Goal: Transaction & Acquisition: Purchase product/service

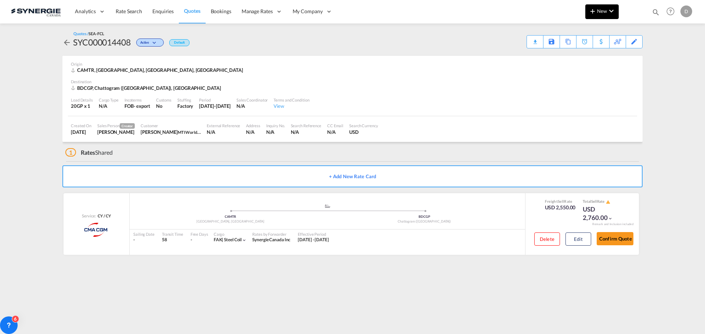
click at [602, 10] on span "New" at bounding box center [602, 11] width 28 height 6
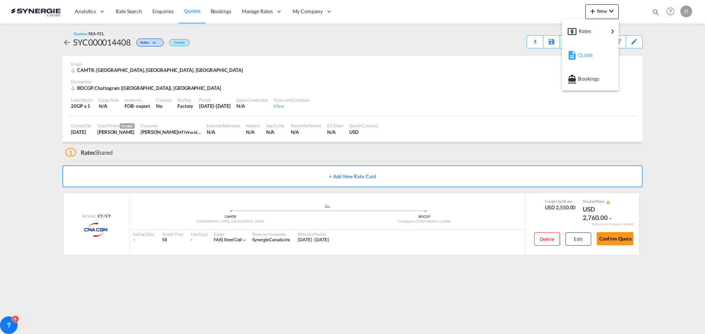
click at [586, 55] on span "Quote" at bounding box center [582, 55] width 8 height 15
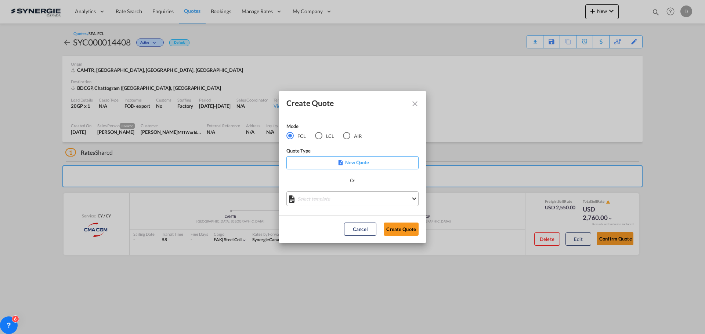
click at [382, 201] on md-select "Select template *NEW* FCL FREEHAND / DAP [PERSON_NAME] | [DATE] *NEW* Import FC…" at bounding box center [352, 199] width 132 height 15
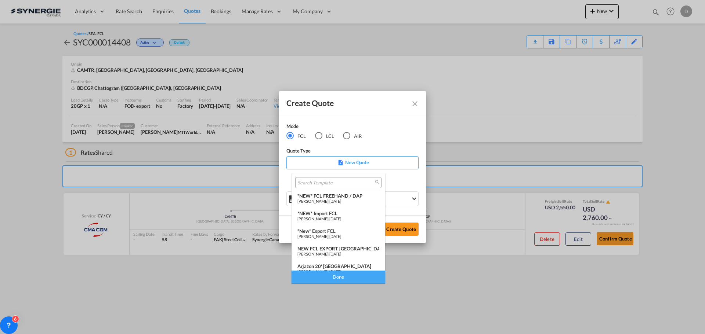
click at [338, 214] on div "*NEW* Import FCL" at bounding box center [338, 214] width 82 height 6
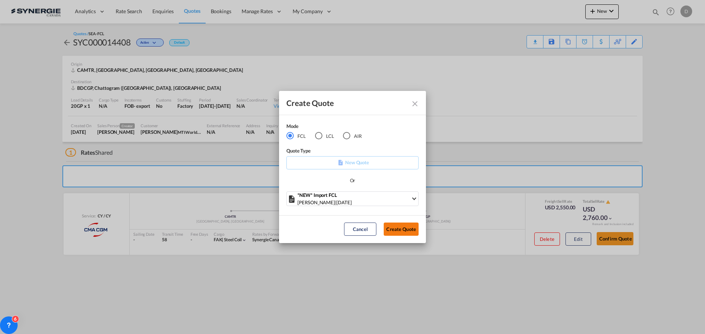
click at [401, 227] on button "Create Quote" at bounding box center [401, 229] width 35 height 13
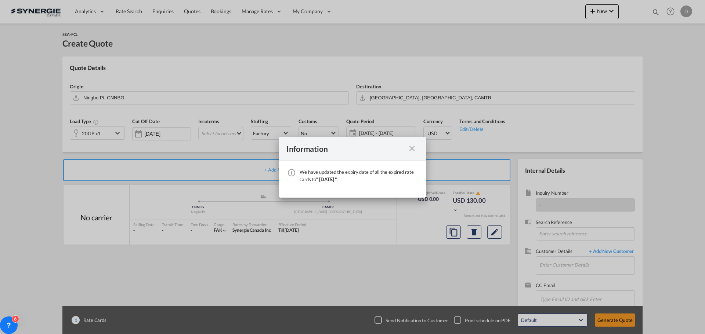
click at [413, 147] on md-icon "icon-close fg-AAA8AD cursor" at bounding box center [412, 148] width 9 height 9
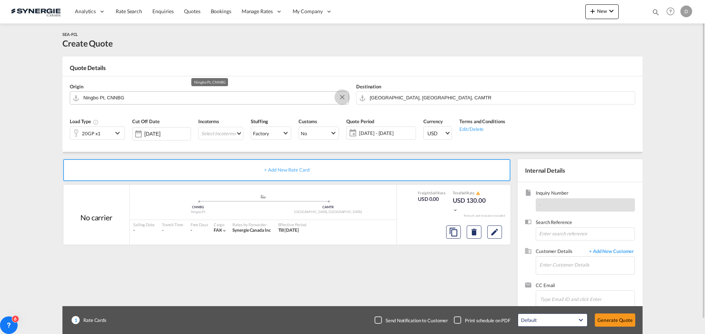
click at [340, 96] on button "Clear Input" at bounding box center [342, 97] width 11 height 11
paste input "KEELUNG"
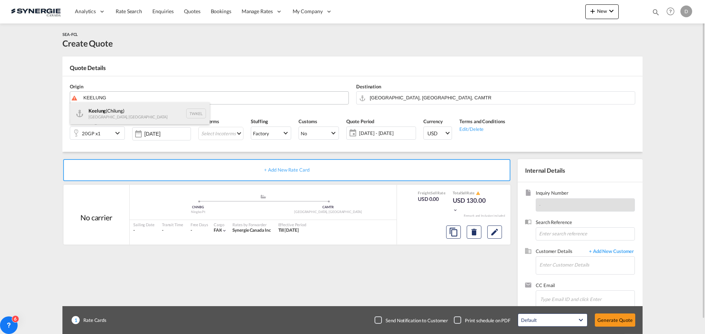
click at [105, 111] on div "Keelung ([GEOGRAPHIC_DATA]) [GEOGRAPHIC_DATA], Province of [GEOGRAPHIC_DATA] TW…" at bounding box center [140, 113] width 140 height 22
type input "Keelung (Chilung), TWKEL"
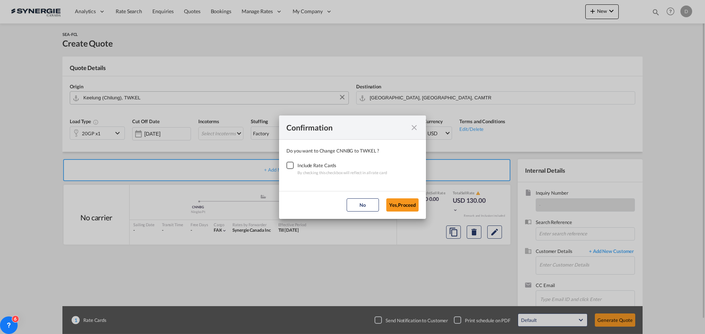
drag, startPoint x: 287, startPoint y: 163, endPoint x: 304, endPoint y: 169, distance: 18.0
click at [287, 162] on div "Checkbox No Ink" at bounding box center [289, 165] width 7 height 7
click at [400, 206] on button "Yes,Proceed" at bounding box center [402, 205] width 32 height 13
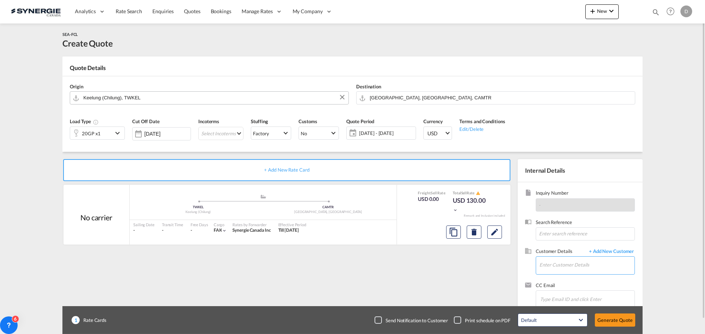
click at [556, 269] on input "Enter Customer Details" at bounding box center [586, 265] width 95 height 17
paste input "[PERSON_NAME][EMAIL_ADDRESS][PERSON_NAME][DOMAIN_NAME]"
type input "[PERSON_NAME][EMAIL_ADDRESS][PERSON_NAME][DOMAIN_NAME]"
drag, startPoint x: 666, startPoint y: 278, endPoint x: 640, endPoint y: 269, distance: 27.6
click at [617, 249] on span "+ Add New Customer" at bounding box center [610, 252] width 50 height 8
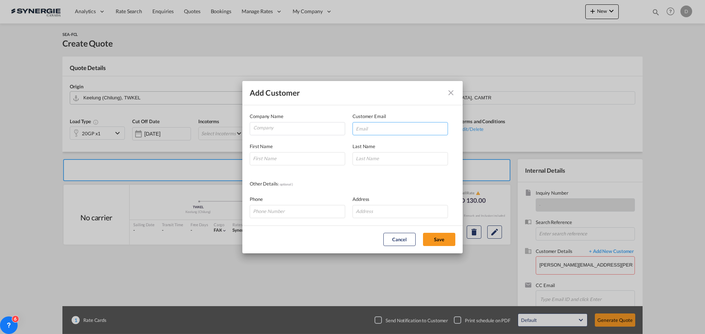
click at [389, 130] on input "Add Customer Company ..." at bounding box center [399, 128] width 95 height 13
paste input "[PERSON_NAME][EMAIL_ADDRESS][PERSON_NAME][DOMAIN_NAME]"
type input "[PERSON_NAME][EMAIL_ADDRESS][PERSON_NAME][DOMAIN_NAME]"
click at [290, 155] on input "Add Customer Company ..." at bounding box center [297, 158] width 95 height 13
paste input "[PERSON_NAME]"
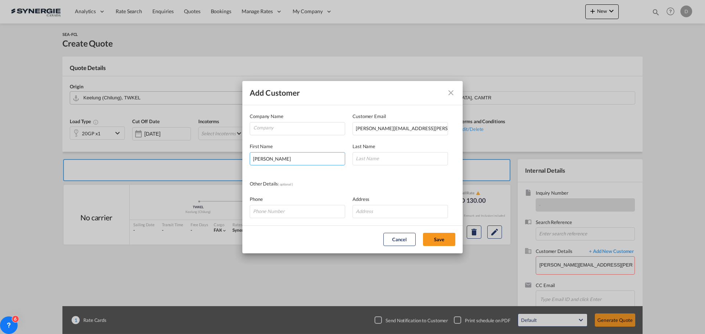
type input "[PERSON_NAME]"
click at [369, 153] on input "Add Customer Company ..." at bounding box center [399, 158] width 95 height 13
paste input "[PERSON_NAME]"
type input "[PERSON_NAME]"
click at [270, 130] on input "Company" at bounding box center [298, 128] width 91 height 11
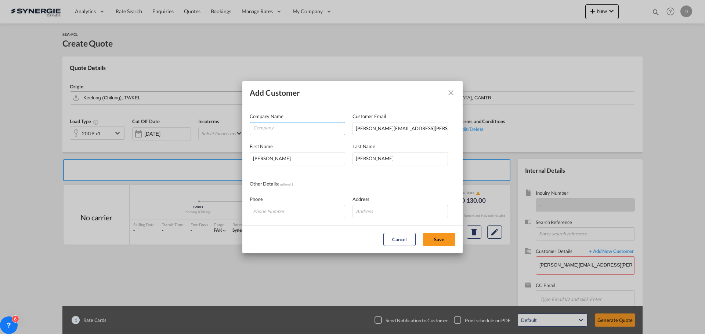
paste input "Acuity"
type input "Acuity"
click at [319, 214] on input "Add Customer Company ..." at bounding box center [297, 211] width 95 height 13
paste input "+1 (450) 444‑9898"
type input "+1 (450) 444‑9898"
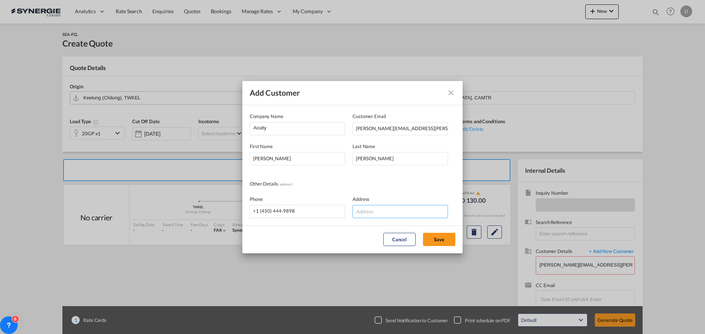
click at [388, 213] on input "Add Customer Company ..." at bounding box center [399, 211] width 95 height 13
paste input "[STREET_ADDRESS][US_STATE]"
type input "[STREET_ADDRESS][US_STATE]"
click at [437, 238] on button "Save" at bounding box center [439, 239] width 32 height 13
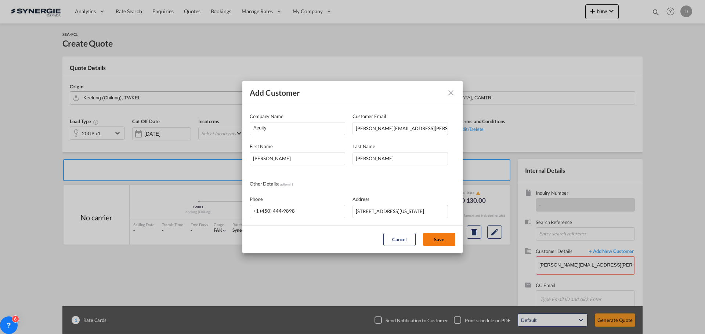
type input "Acuity, [PERSON_NAME], [PERSON_NAME][EMAIL_ADDRESS][PERSON_NAME][DOMAIN_NAME]"
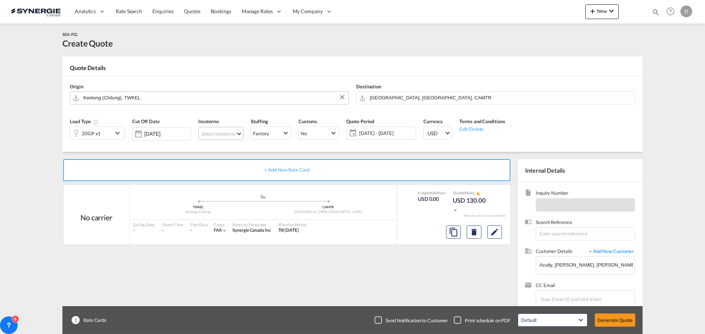
click at [235, 133] on md-select "Select Incoterms DPU - import Delivery at Place Unloaded CFR - export Cost and …" at bounding box center [220, 133] width 45 height 13
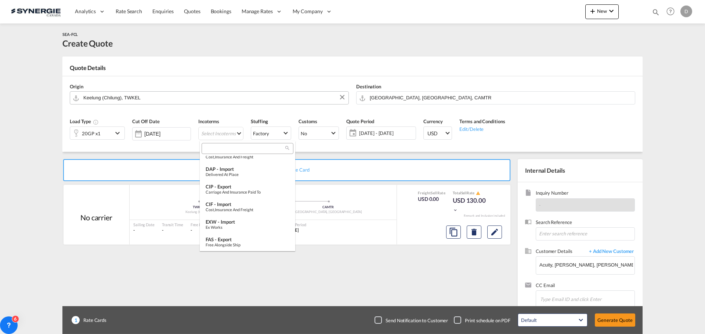
scroll to position [275, 0]
click at [240, 221] on div "EXW - import" at bounding box center [248, 222] width 84 height 6
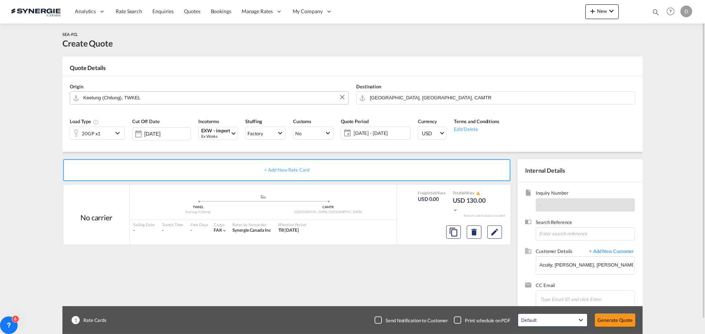
click at [382, 135] on span "[DATE] - [DATE]" at bounding box center [381, 133] width 55 height 7
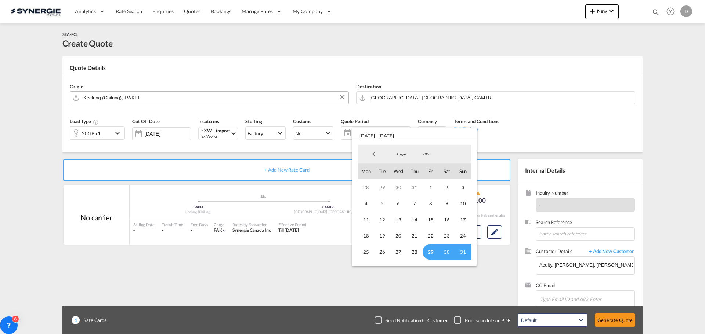
click at [429, 251] on span "29" at bounding box center [431, 252] width 16 height 16
click at [403, 153] on span "August" at bounding box center [401, 154] width 23 height 5
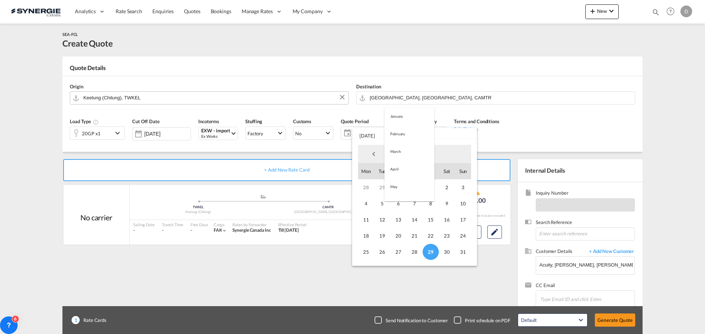
scroll to position [85, 0]
click at [402, 173] on md-option "September" at bounding box center [409, 172] width 50 height 18
click at [463, 202] on span "14" at bounding box center [463, 204] width 16 height 16
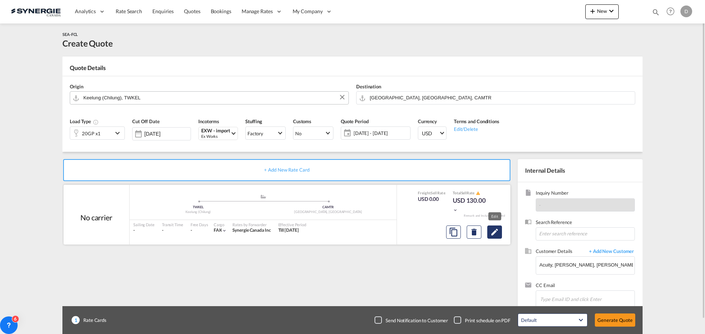
click at [496, 236] on md-icon "Edit" at bounding box center [494, 232] width 9 height 9
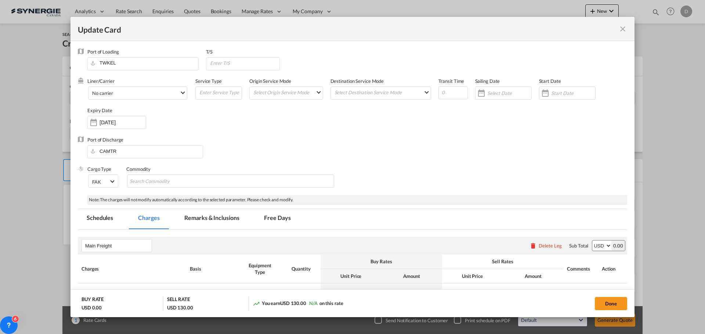
click at [621, 31] on md-icon "icon-close fg-AAA8AD m-0 pointer" at bounding box center [622, 29] width 9 height 9
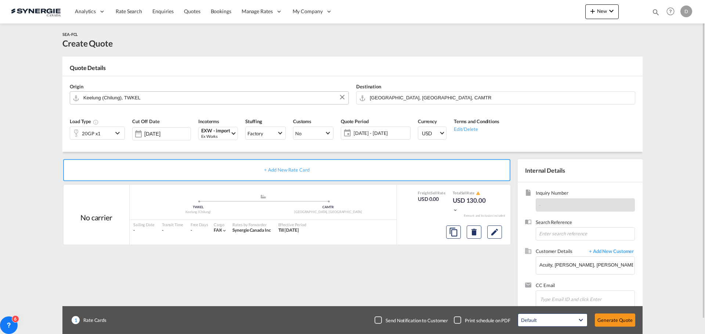
click at [111, 131] on div "20GP x1" at bounding box center [91, 133] width 43 height 12
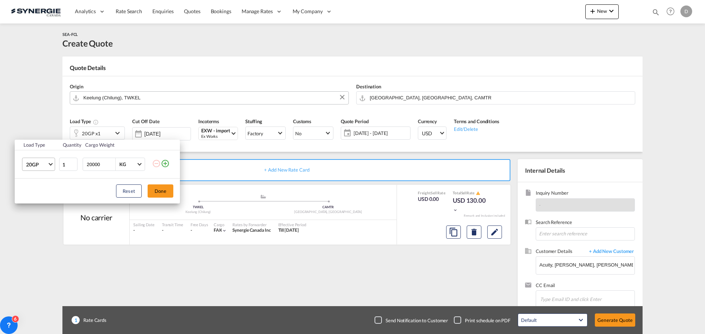
click at [51, 164] on span "Choose: \a20GP" at bounding box center [50, 164] width 4 height 4
click at [40, 198] on md-option "40HC" at bounding box center [45, 200] width 50 height 18
click at [156, 188] on button "Done" at bounding box center [161, 191] width 26 height 13
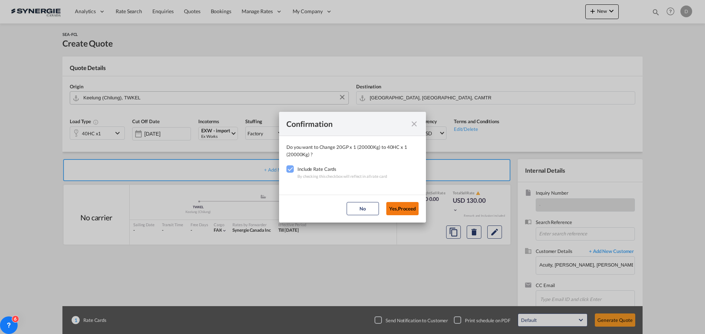
click at [401, 206] on button "Yes,Proceed" at bounding box center [402, 208] width 32 height 13
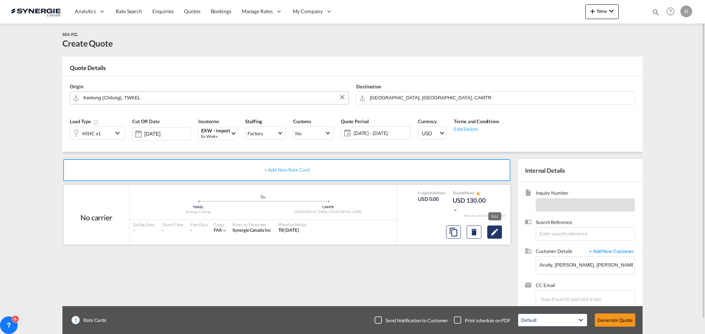
click at [495, 233] on md-icon "Edit" at bounding box center [494, 232] width 9 height 9
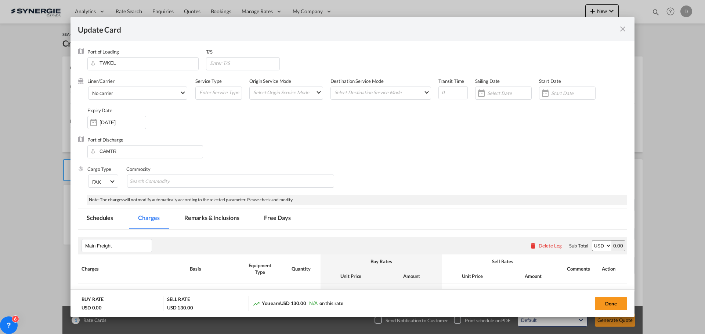
click at [621, 28] on md-icon "icon-close fg-AAA8AD m-0 pointer" at bounding box center [622, 29] width 9 height 9
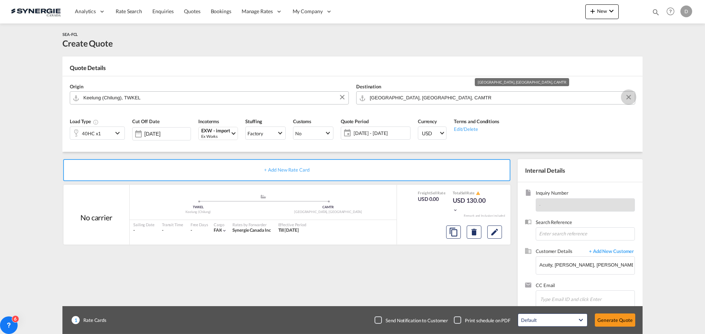
click at [628, 96] on button "Clear Input" at bounding box center [628, 97] width 11 height 11
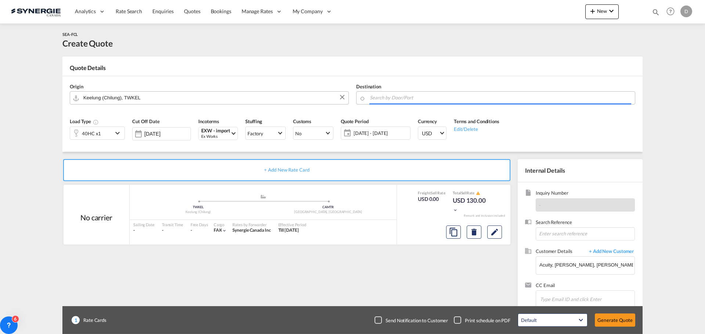
paste input "SAINT LOUIS"
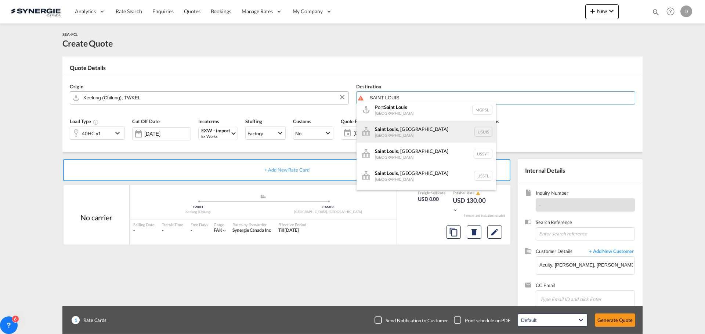
scroll to position [37, 0]
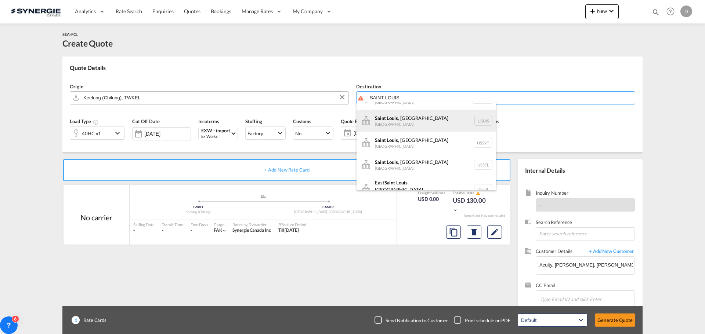
click at [422, 160] on div "[GEOGRAPHIC_DATA] , [GEOGRAPHIC_DATA] [GEOGRAPHIC_DATA] USSTL" at bounding box center [426, 165] width 140 height 22
type input "Saint Louis, [GEOGRAPHIC_DATA], USSTL"
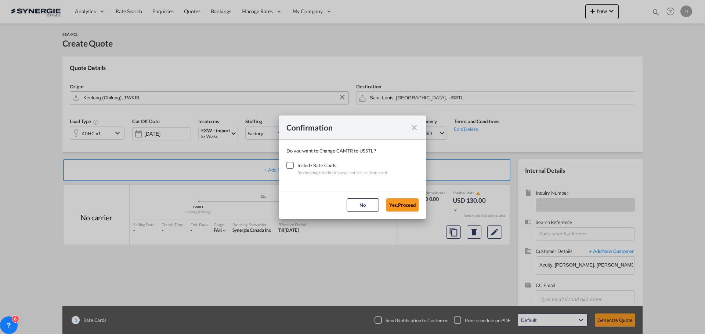
click at [290, 164] on div "Checkbox No Ink" at bounding box center [289, 165] width 7 height 7
click at [406, 205] on button "Yes,Proceed" at bounding box center [402, 205] width 32 height 13
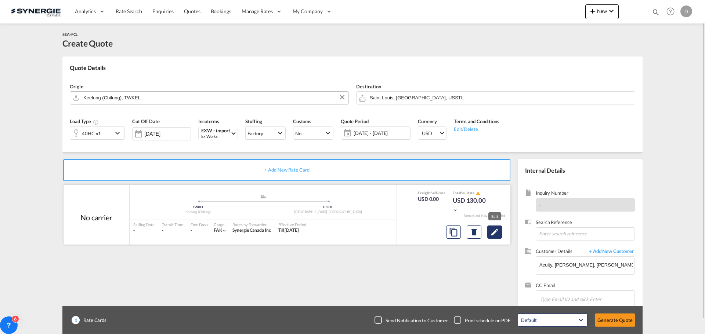
click at [497, 232] on md-icon "Edit" at bounding box center [494, 232] width 9 height 9
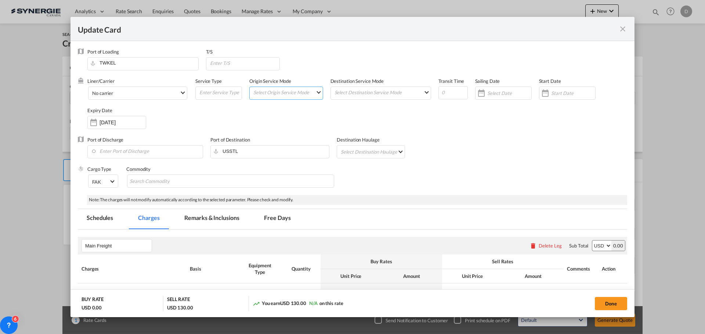
click at [314, 94] on md-select "Select Origin Service Mode SD [GEOGRAPHIC_DATA]" at bounding box center [288, 92] width 70 height 10
click at [279, 89] on md-option "SD" at bounding box center [286, 92] width 81 height 18
click at [404, 95] on md-select "Select Destination Service Mode SD [GEOGRAPHIC_DATA]" at bounding box center [382, 92] width 97 height 10
click at [390, 93] on md-option "SD" at bounding box center [380, 92] width 108 height 18
click at [462, 134] on div "Liner/Carrier No carrier 2HM LOGISTICS D.O.O AAXL GLOBAL SHIPPING LINES LLC [PE…" at bounding box center [357, 107] width 540 height 59
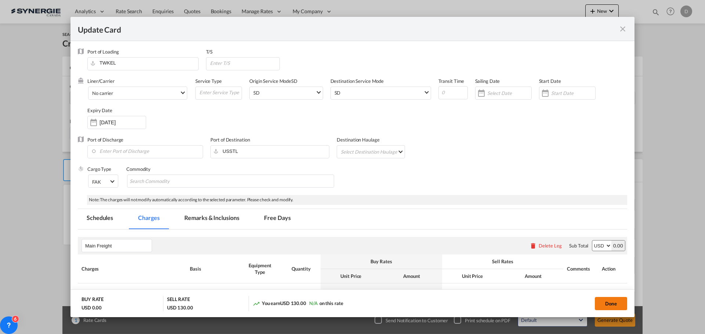
click at [600, 305] on button "Done" at bounding box center [611, 303] width 32 height 13
type input "[DATE]"
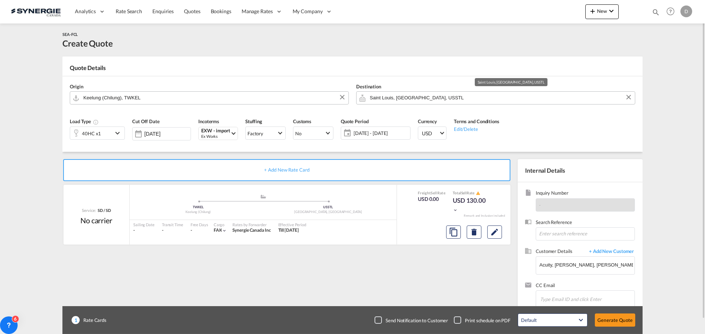
drag, startPoint x: 430, startPoint y: 96, endPoint x: 359, endPoint y: 96, distance: 70.9
click at [359, 96] on md-input-container "Saint Louis, [GEOGRAPHIC_DATA], USSTL" at bounding box center [495, 97] width 279 height 13
drag, startPoint x: 422, startPoint y: 97, endPoint x: 365, endPoint y: 96, distance: 57.3
click at [365, 96] on md-input-container "Saint Louis, [GEOGRAPHIC_DATA], USSTL" at bounding box center [495, 97] width 279 height 13
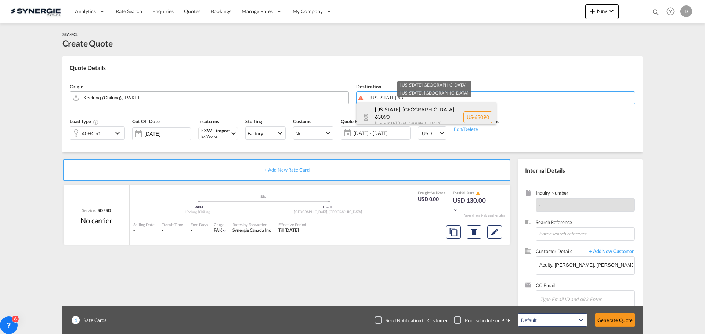
click at [417, 112] on div "[US_STATE][GEOGRAPHIC_DATA] [US_STATE] [GEOGRAPHIC_DATA] [GEOGRAPHIC_DATA]-63090" at bounding box center [426, 117] width 140 height 30
type input "US-63090, [US_STATE], [GEOGRAPHIC_DATA], [US_STATE]"
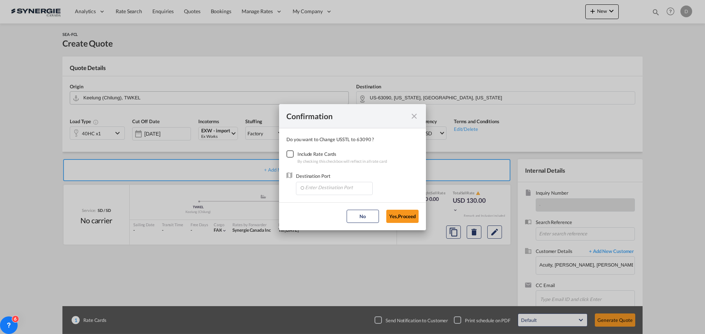
click at [291, 155] on div "Checkbox No Ink" at bounding box center [289, 154] width 7 height 7
click at [325, 188] on input "Enter Destination Port" at bounding box center [336, 187] width 73 height 11
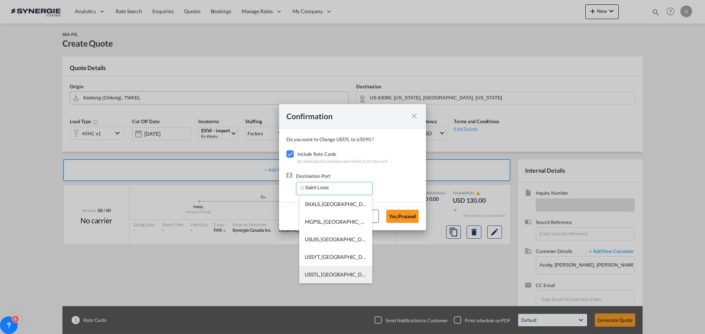
click at [339, 273] on span "USSTL, [GEOGRAPHIC_DATA], [GEOGRAPHIC_DATA], [GEOGRAPHIC_DATA], [GEOGRAPHIC_DAT…" at bounding box center [447, 275] width 284 height 6
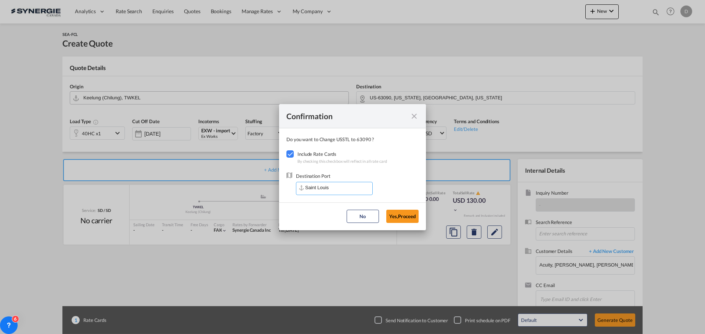
type input "USSTL, [GEOGRAPHIC_DATA], [GEOGRAPHIC_DATA], [GEOGRAPHIC_DATA], [GEOGRAPHIC_DAT…"
click at [404, 219] on button "Yes,Proceed" at bounding box center [402, 216] width 32 height 13
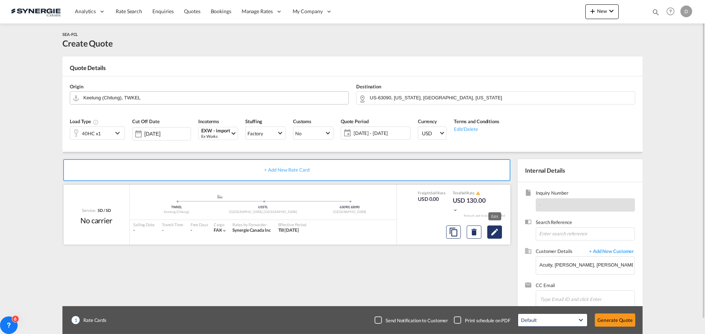
click at [492, 234] on md-icon "Edit" at bounding box center [494, 232] width 9 height 9
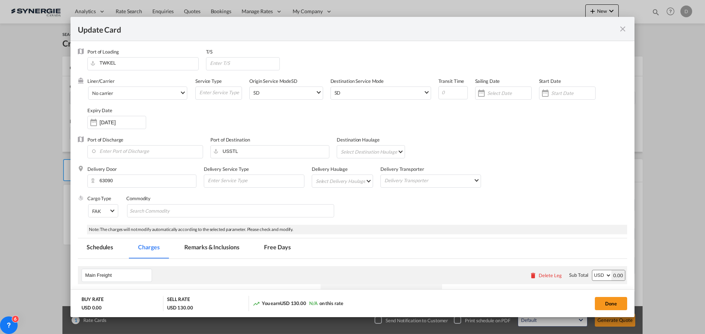
click at [362, 182] on md-select "Select Delivery Haulage rail road barge truck unspecified not available" at bounding box center [344, 181] width 58 height 12
click at [330, 200] on md-option "road" at bounding box center [342, 199] width 69 height 18
click at [387, 211] on div "Cargo Type FAK FAK GCR GDSM General Cargo Hazardous Cargo Ambient Foodstuff Chi…" at bounding box center [357, 209] width 540 height 29
click at [150, 210] on input "Search Commodity" at bounding box center [163, 212] width 67 height 12
type input "General Cargo"
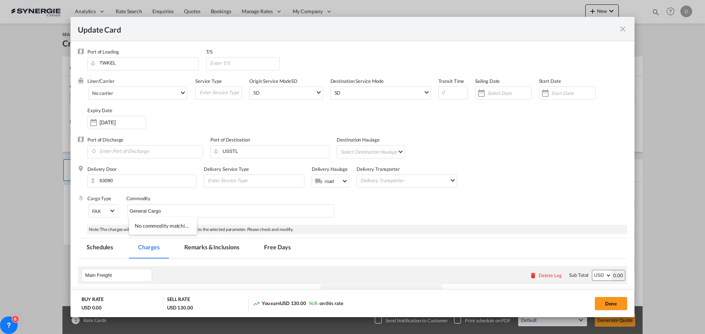
click at [398, 210] on div "Cargo Type FAK FAK GCR GDSM General Cargo Hazardous Cargo Ambient Foodstuff Chi…" at bounding box center [357, 209] width 540 height 29
click at [542, 94] on div "Update Card Port ..." at bounding box center [545, 93] width 12 height 15
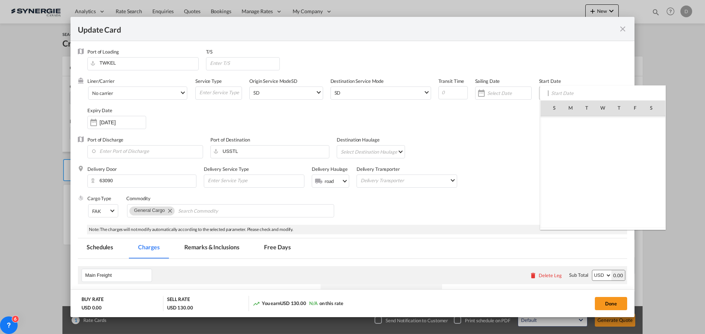
scroll to position [169969, 0]
click at [634, 188] on span "29" at bounding box center [634, 188] width 15 height 15
type input "[DATE]"
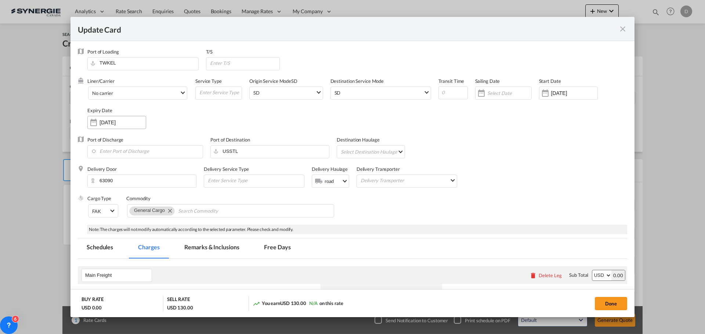
click at [93, 121] on div "Update Card Port ..." at bounding box center [94, 122] width 12 height 15
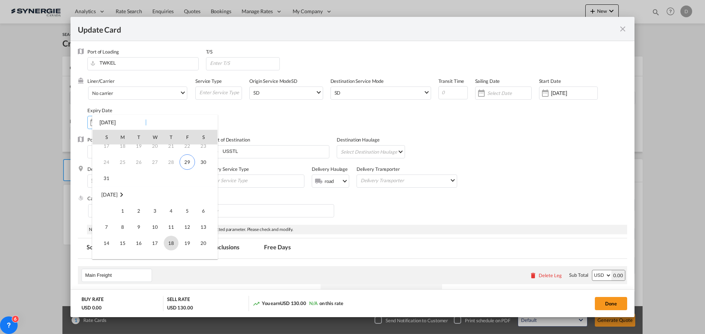
scroll to position [97, 0]
click at [108, 198] on span "14" at bounding box center [106, 201] width 15 height 15
type input "[DATE]"
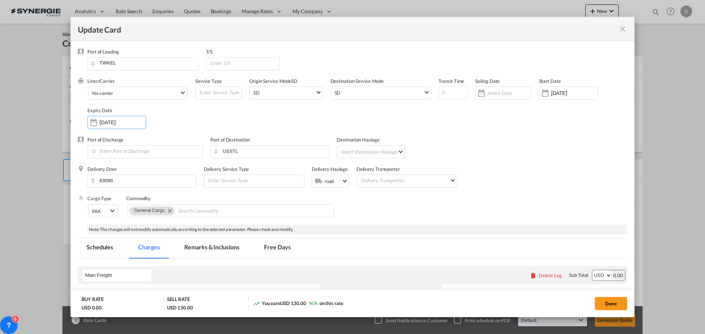
click at [481, 138] on div "Port of Discharge Port of Destination USSTL Destination Haulage Select Destinat…" at bounding box center [352, 151] width 549 height 29
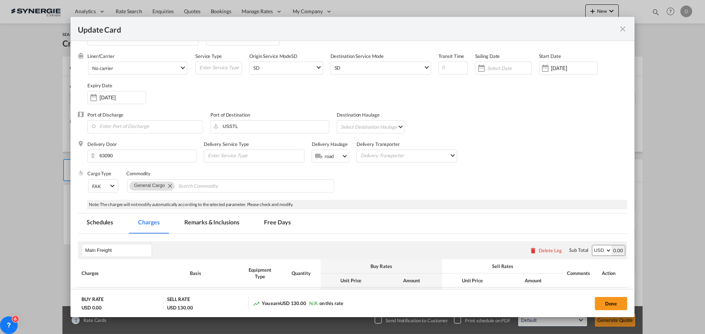
scroll to position [0, 0]
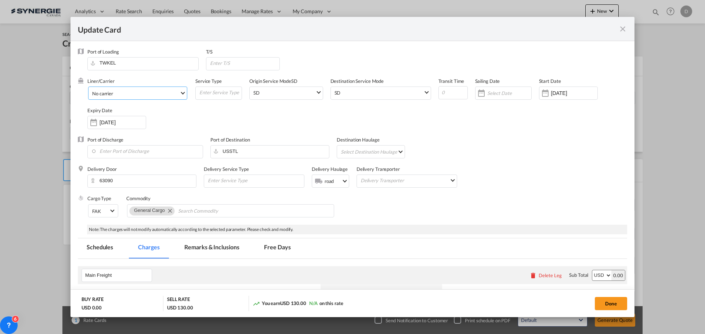
click at [181, 93] on span "Select Liner: No carrier" at bounding box center [183, 92] width 4 height 4
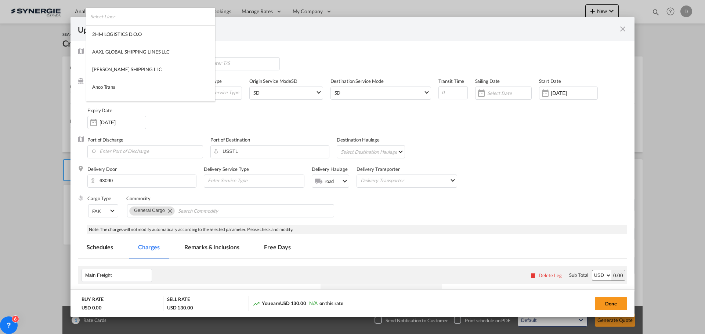
click at [133, 18] on input "search" at bounding box center [152, 17] width 125 height 18
type input "one"
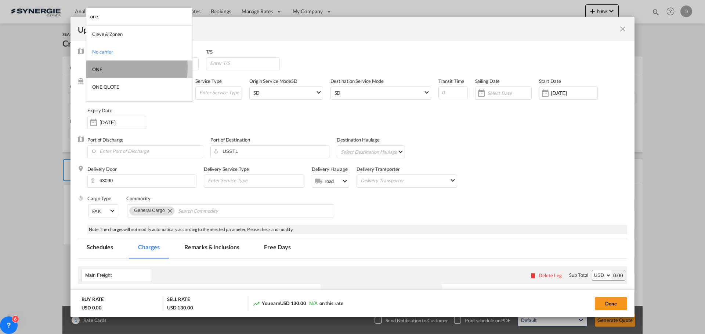
click at [102, 67] on div "ONE" at bounding box center [97, 69] width 10 height 7
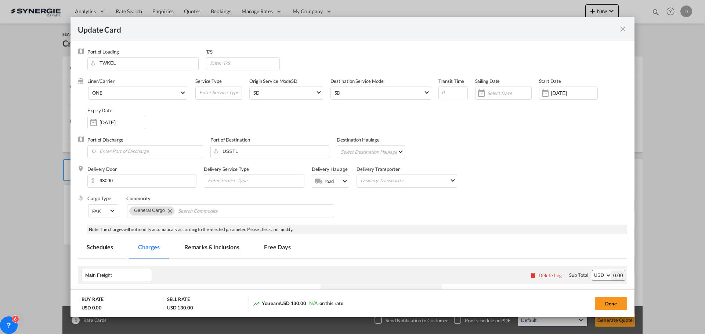
click at [533, 164] on div "Port of Discharge Port of Destination USSTL Destination Haulage Select Destinat…" at bounding box center [352, 151] width 549 height 29
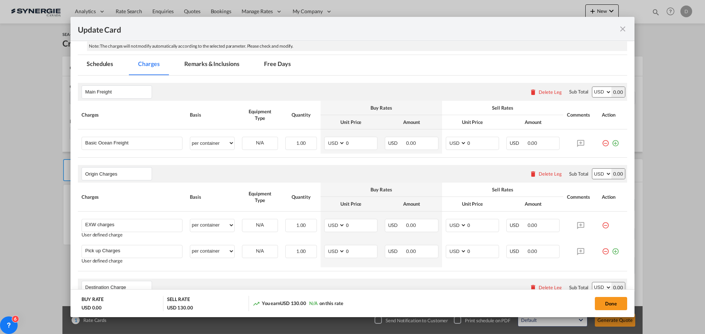
scroll to position [220, 0]
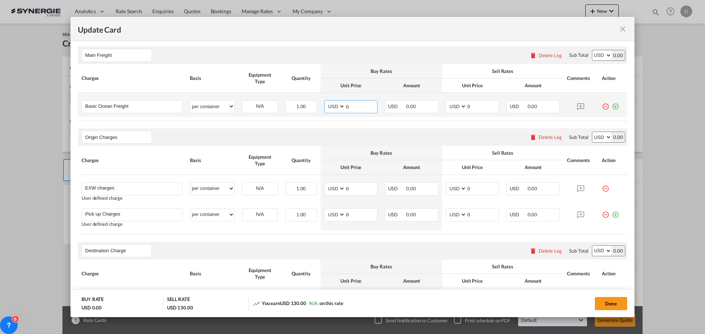
click at [346, 106] on input "0" at bounding box center [361, 106] width 32 height 11
type input "4362"
type input "4700"
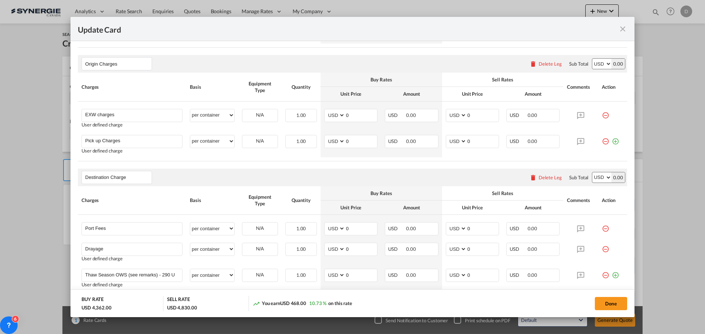
scroll to position [330, 0]
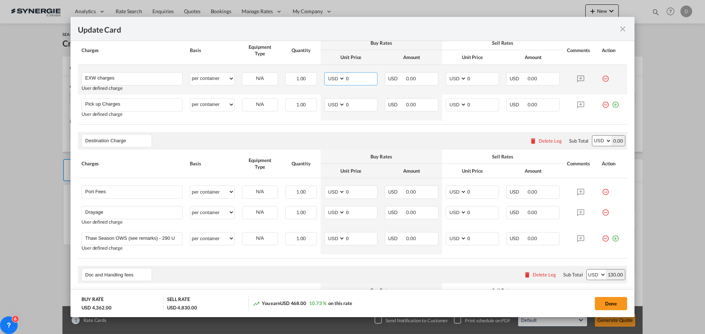
drag, startPoint x: 344, startPoint y: 79, endPoint x: 374, endPoint y: 77, distance: 30.1
click at [374, 77] on input "0" at bounding box center [361, 78] width 32 height 11
type input "869"
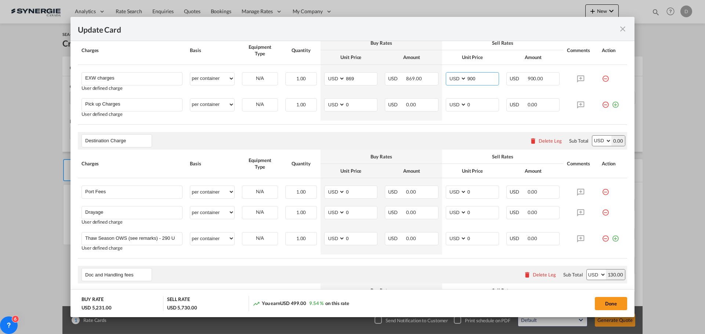
type input "900"
drag, startPoint x: 344, startPoint y: 105, endPoint x: 348, endPoint y: 106, distance: 4.2
click at [348, 106] on input "0" at bounding box center [361, 104] width 32 height 11
type input "275"
type input "325"
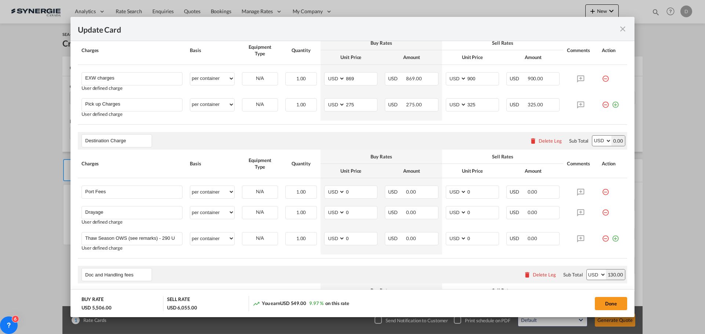
click at [333, 126] on rate-modification "Main Freight Please enter leg name Leg Name Already Exists Delete Leg Sub Total…" at bounding box center [352, 231] width 549 height 604
click at [602, 239] on md-icon "icon-minus-circle-outline red-400-fg" at bounding box center [605, 235] width 7 height 7
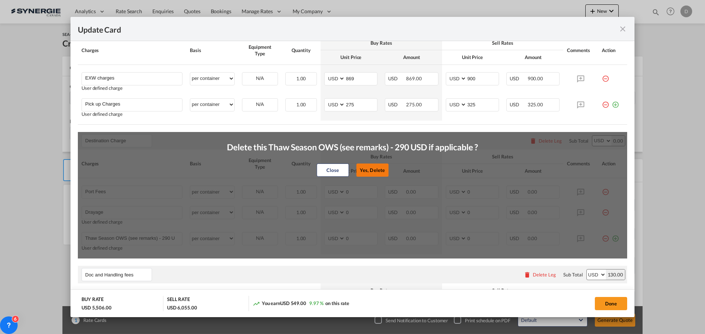
click at [376, 169] on button "Yes, Delete" at bounding box center [372, 170] width 32 height 13
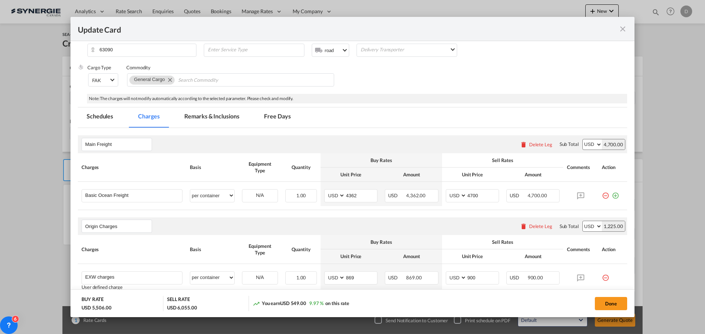
scroll to position [110, 0]
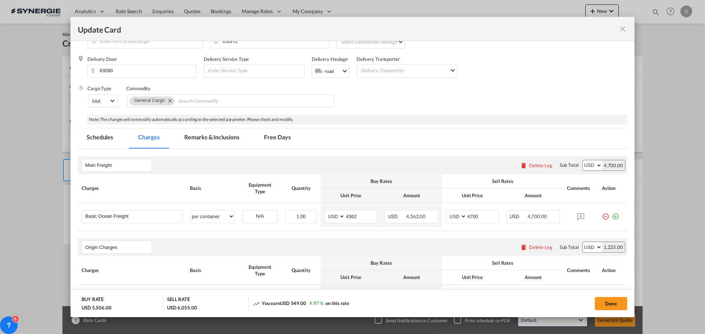
click at [232, 137] on md-tab-item "Remarks & Inclusions" at bounding box center [211, 138] width 72 height 20
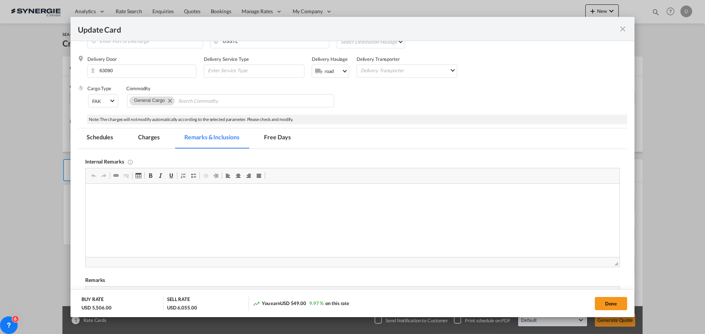
scroll to position [0, 0]
drag, startPoint x: 108, startPoint y: 189, endPoint x: 109, endPoint y: 208, distance: 19.1
click at [109, 208] on p "Editor, editor28" at bounding box center [352, 208] width 519 height 8
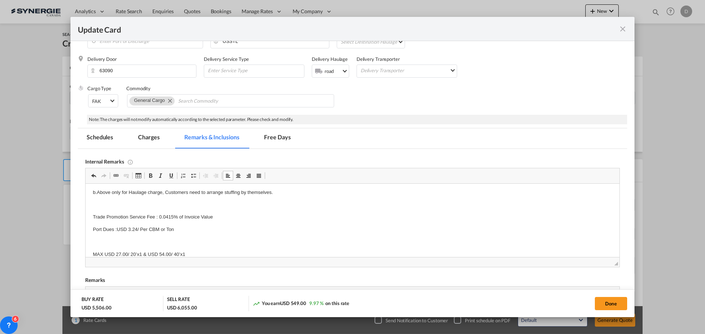
click at [99, 201] on p "Editor, editor28" at bounding box center [352, 205] width 519 height 8
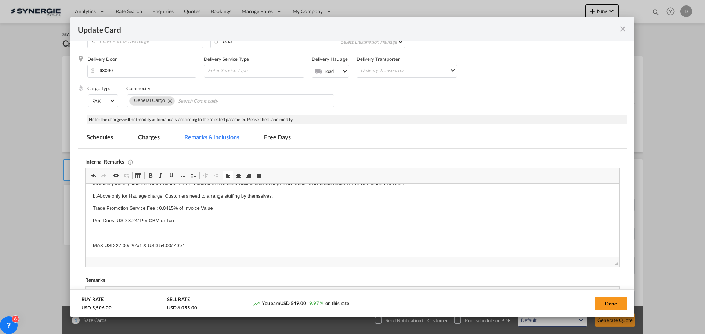
click at [102, 230] on p "Editor, editor28" at bounding box center [352, 234] width 519 height 8
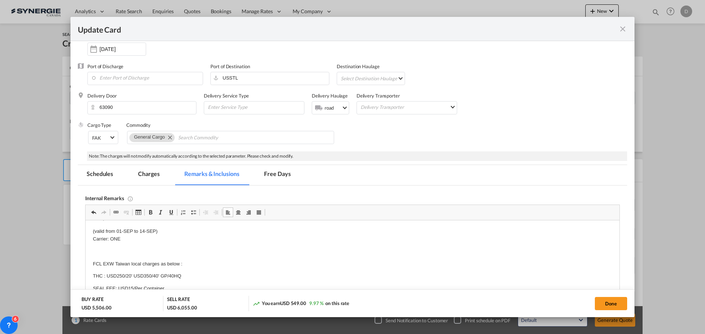
scroll to position [37, 0]
click at [114, 262] on p "Editor, editor28" at bounding box center [352, 265] width 519 height 8
click at [108, 244] on p "Editor, editor28" at bounding box center [352, 242] width 519 height 8
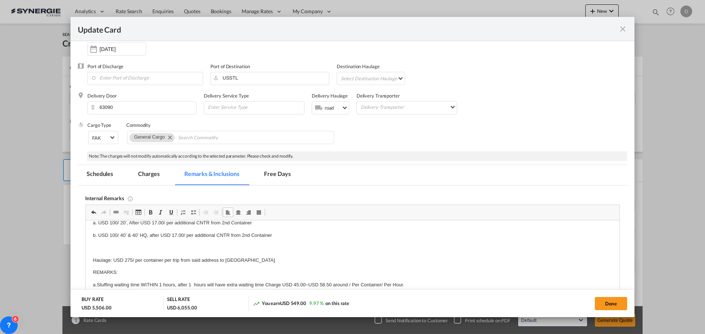
scroll to position [184, 0]
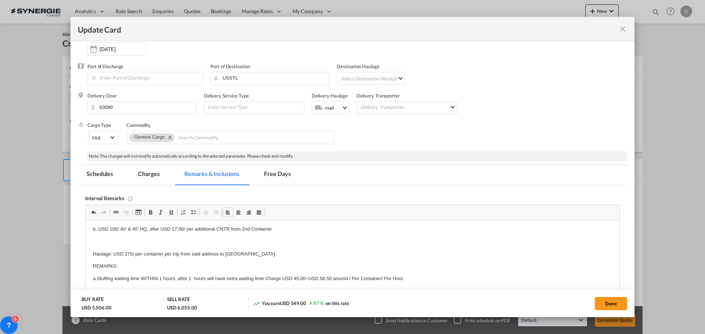
click at [113, 240] on p "Editor, editor28" at bounding box center [352, 242] width 519 height 8
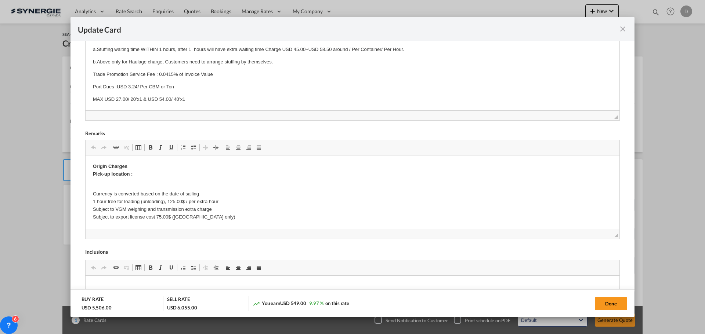
scroll to position [0, 0]
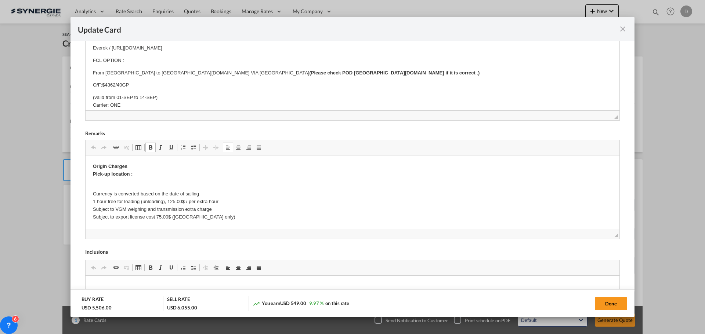
click at [116, 185] on p "Currency is converted based on the date of sailing 1 hour free for loading (unl…" at bounding box center [352, 202] width 519 height 38
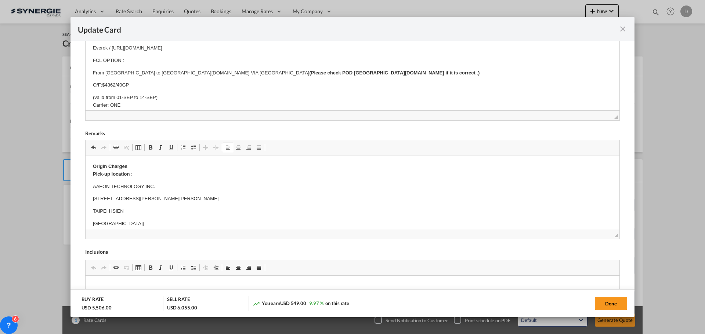
click at [143, 210] on p "TAIPEI HSIEN, [GEOGRAPHIC_DATA])" at bounding box center [352, 212] width 519 height 8
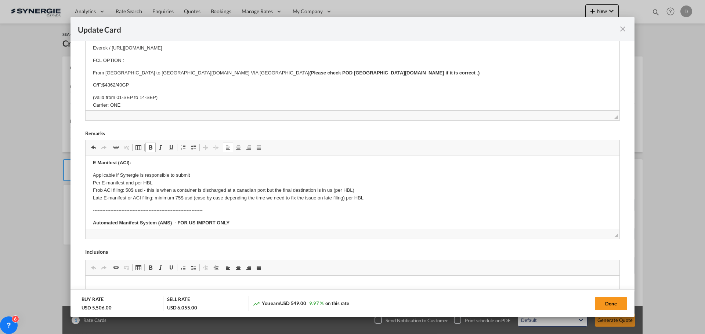
scroll to position [184, 0]
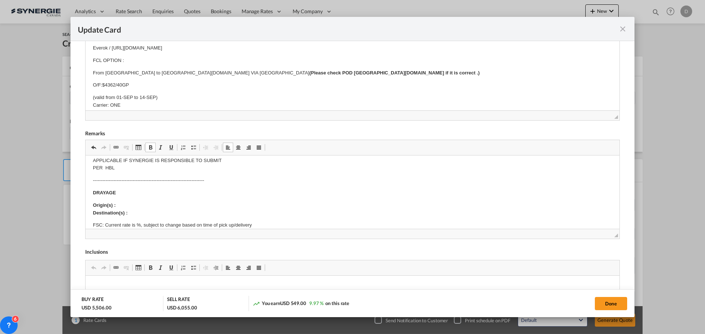
click at [136, 206] on p "Origin(s) : Destination(s) :" at bounding box center [352, 209] width 519 height 15
click at [132, 216] on p "Origin(s) : [GEOGRAPHIC_DATA], [GEOGRAPHIC_DATA] Destination(s) :" at bounding box center [352, 209] width 519 height 15
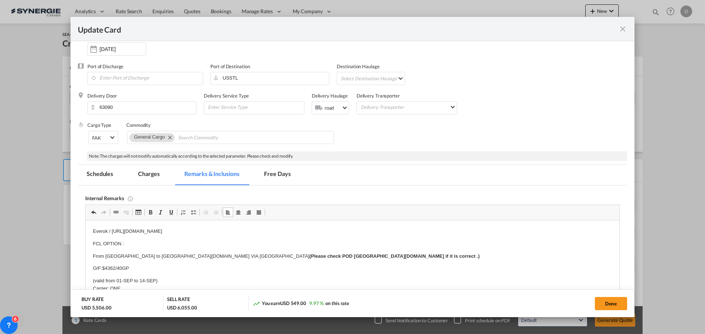
scroll to position [0, 0]
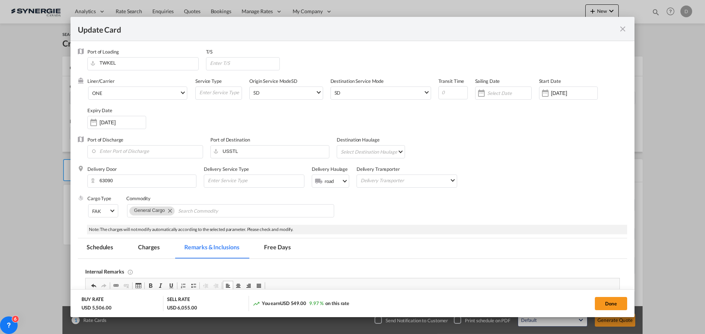
drag, startPoint x: 603, startPoint y: 303, endPoint x: 506, endPoint y: 271, distance: 102.3
click at [602, 302] on button "Done" at bounding box center [611, 303] width 32 height 13
type input "[DATE]"
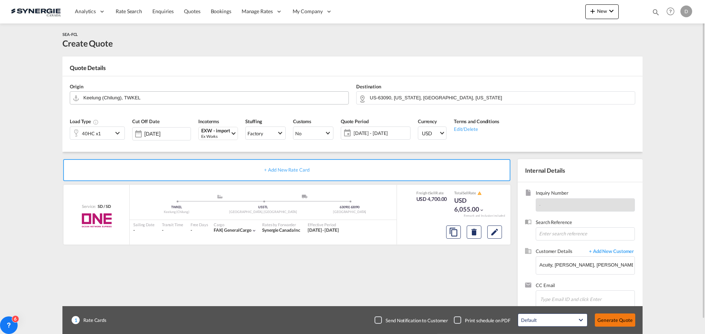
click at [623, 321] on button "Generate Quote" at bounding box center [615, 320] width 40 height 13
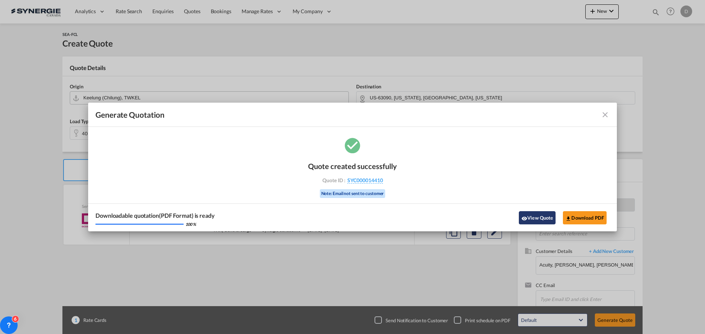
click at [542, 214] on button "View Quote" at bounding box center [537, 217] width 37 height 13
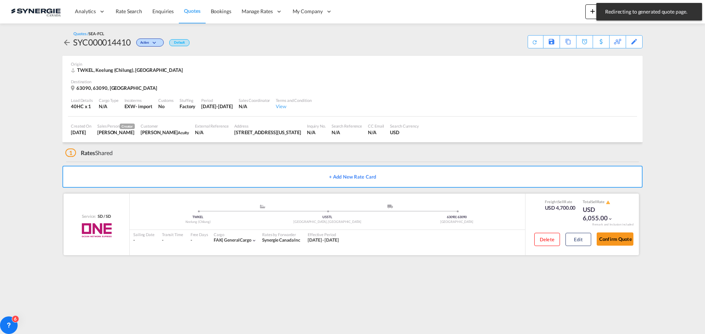
click at [574, 247] on div "Delete Edit" at bounding box center [560, 241] width 62 height 19
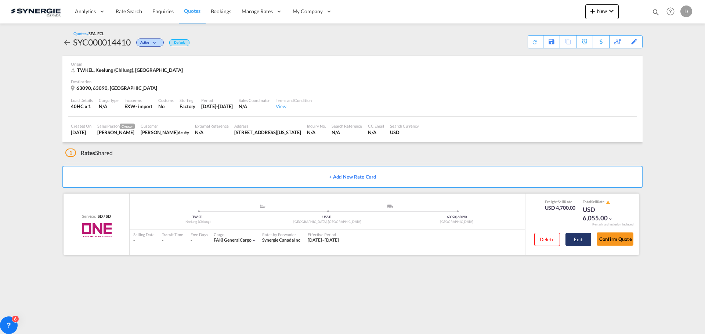
click at [576, 242] on button "Edit" at bounding box center [578, 239] width 26 height 13
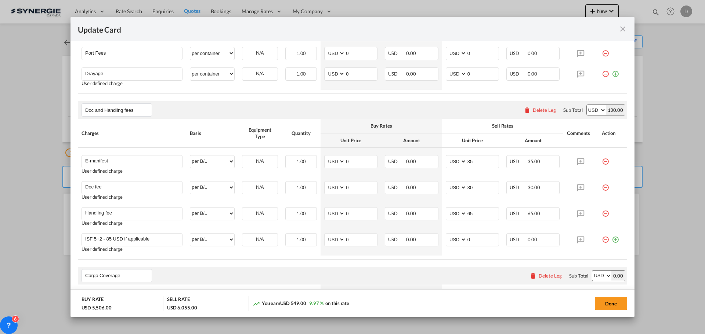
scroll to position [477, 0]
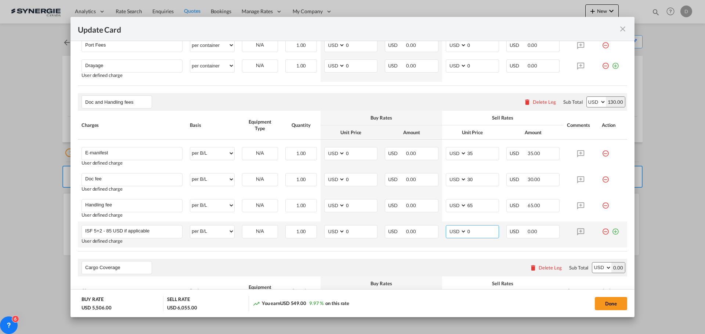
drag, startPoint x: 465, startPoint y: 231, endPoint x: 477, endPoint y: 232, distance: 12.6
click at [477, 232] on input "0" at bounding box center [483, 231] width 32 height 11
type input "85"
click at [603, 304] on button "Done" at bounding box center [611, 303] width 32 height 13
type input "[DATE]"
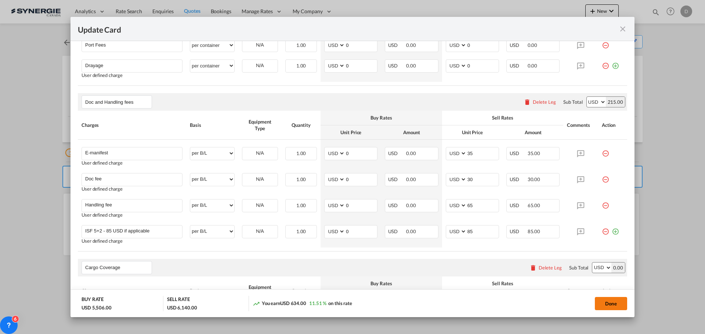
type input "[DATE]"
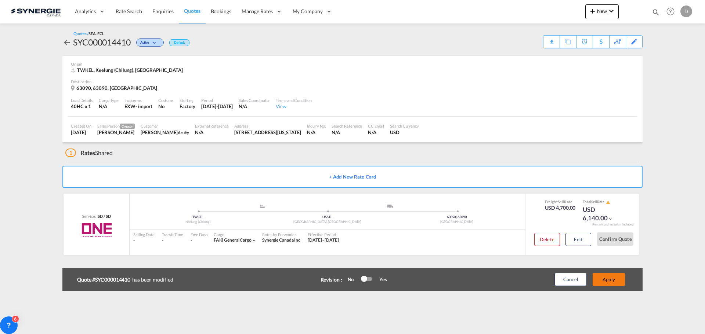
click at [605, 280] on button "Apply" at bounding box center [609, 279] width 32 height 13
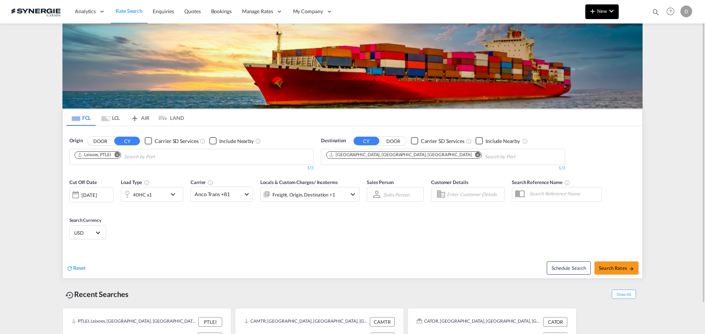
click at [597, 12] on md-icon "icon-plus 400-fg" at bounding box center [592, 11] width 9 height 9
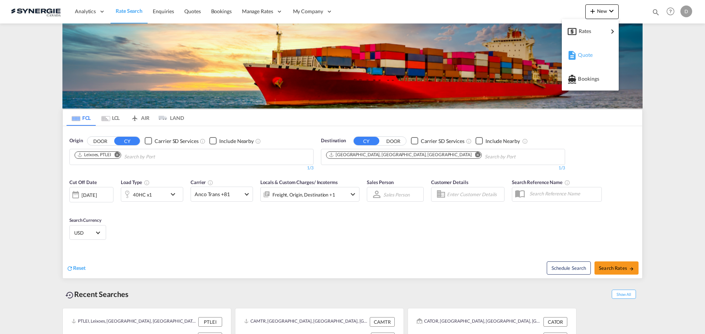
click at [586, 55] on span "Quote" at bounding box center [582, 55] width 8 height 15
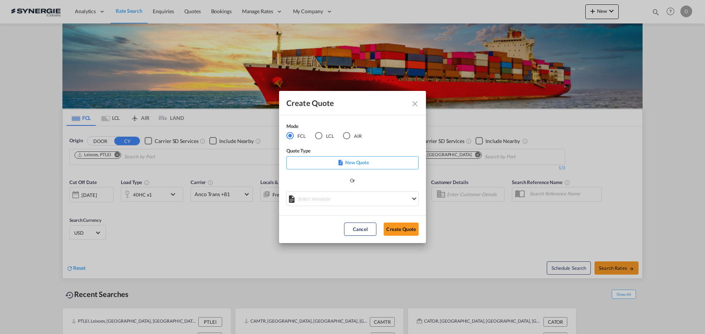
click at [318, 134] on div "LCL" at bounding box center [318, 135] width 7 height 7
click at [345, 197] on md-select "Select template New DAP Import LCL Karen Mercier | 09 Jul 2025 BRAZIL LCL EXPOR…" at bounding box center [352, 199] width 132 height 15
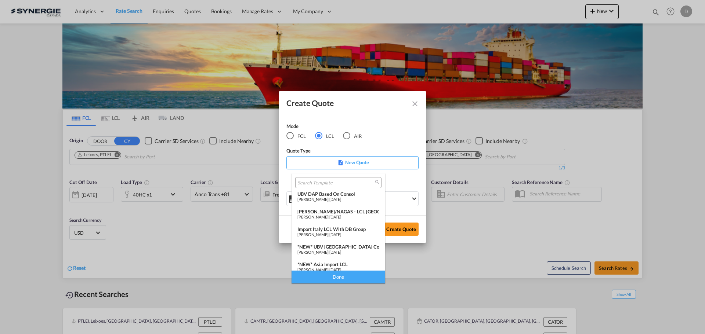
scroll to position [73, 0]
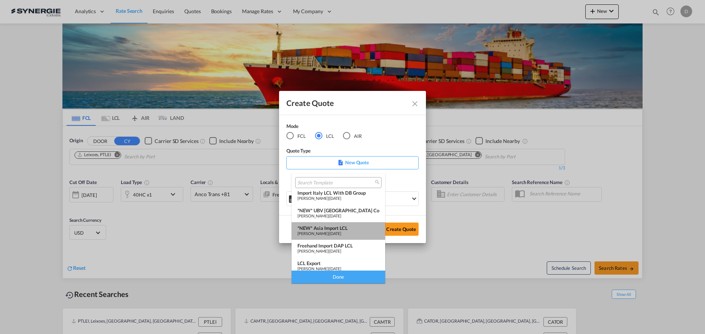
click at [342, 232] on div "Pablo Gomez Saldarriaga | 06 Dec 2024" at bounding box center [338, 233] width 82 height 5
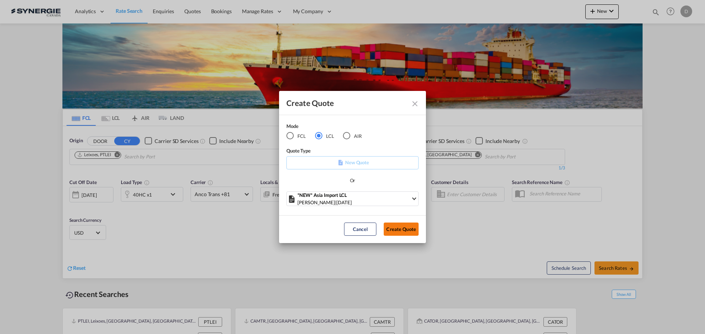
click at [397, 232] on button "Create Quote" at bounding box center [401, 229] width 35 height 13
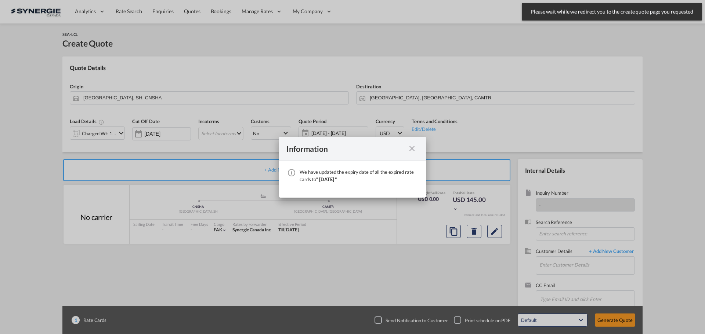
click at [410, 149] on md-icon "icon-close fg-AAA8AD cursor" at bounding box center [412, 148] width 9 height 9
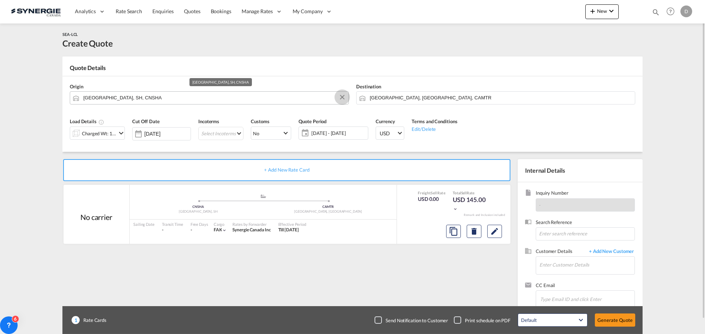
click at [340, 95] on button "Clear Input" at bounding box center [342, 97] width 11 height 11
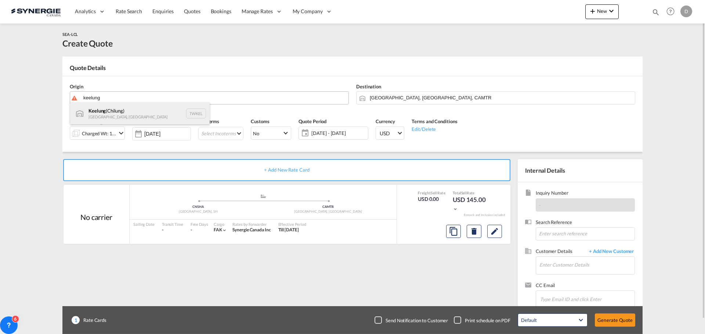
drag, startPoint x: 114, startPoint y: 122, endPoint x: 113, endPoint y: 117, distance: 4.1
click at [113, 119] on div "Keelung ([GEOGRAPHIC_DATA]) [GEOGRAPHIC_DATA], Province of [GEOGRAPHIC_DATA] TW…" at bounding box center [140, 113] width 140 height 22
type input "Keelung (Chilung), TWKEL"
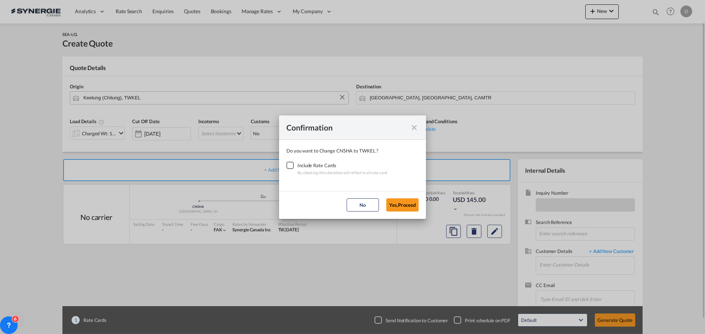
click at [288, 165] on div "Checkbox No Ink" at bounding box center [289, 165] width 7 height 7
drag, startPoint x: 395, startPoint y: 203, endPoint x: 395, endPoint y: 197, distance: 6.2
click at [395, 203] on button "Yes,Proceed" at bounding box center [402, 205] width 32 height 13
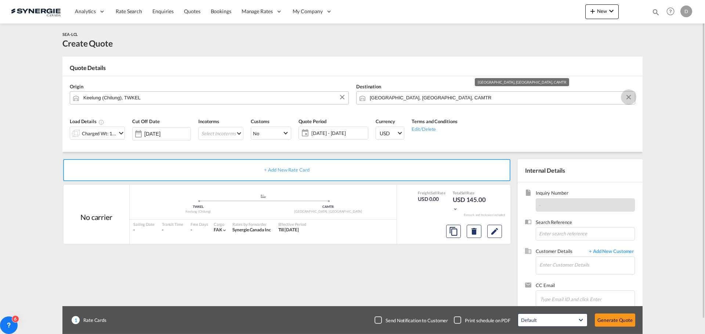
click at [630, 98] on button "Clear Input" at bounding box center [628, 97] width 11 height 11
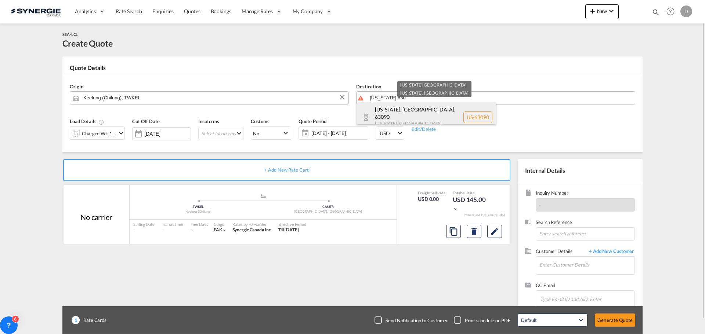
click at [410, 116] on div "[US_STATE][GEOGRAPHIC_DATA] [US_STATE] [GEOGRAPHIC_DATA] [GEOGRAPHIC_DATA]-63090" at bounding box center [426, 117] width 140 height 30
type input "US-63090, [US_STATE], [GEOGRAPHIC_DATA], [US_STATE]"
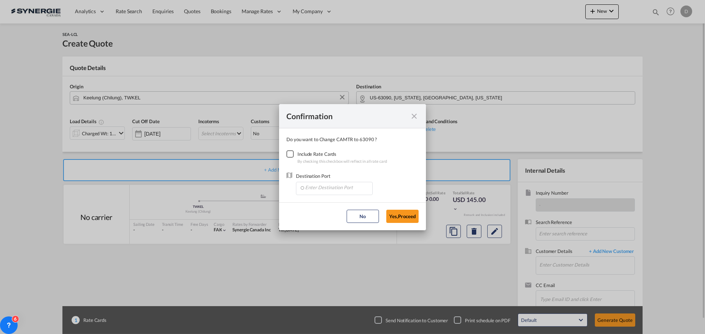
click at [288, 153] on div "Checkbox No Ink" at bounding box center [289, 154] width 7 height 7
click at [323, 188] on input "Enter Destination Port" at bounding box center [336, 187] width 73 height 11
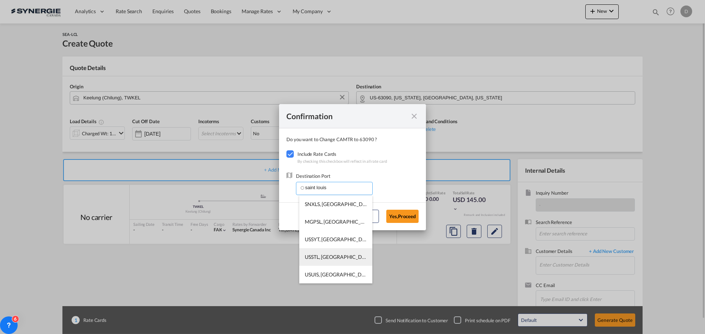
click at [349, 256] on span "USSTL, [GEOGRAPHIC_DATA], [GEOGRAPHIC_DATA], [GEOGRAPHIC_DATA], [GEOGRAPHIC_DAT…" at bounding box center [447, 257] width 284 height 6
type input "USSTL, [GEOGRAPHIC_DATA], [GEOGRAPHIC_DATA], [GEOGRAPHIC_DATA], [GEOGRAPHIC_DAT…"
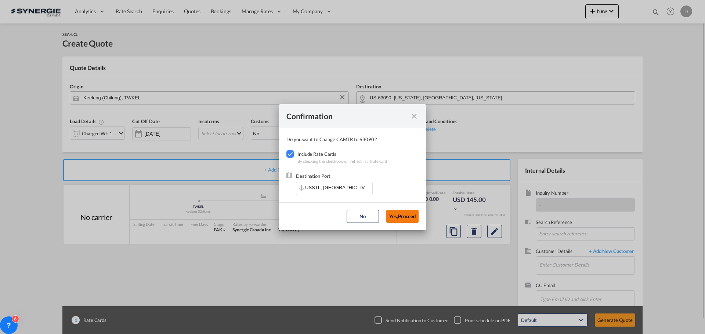
click at [406, 220] on button "Yes,Proceed" at bounding box center [402, 216] width 32 height 13
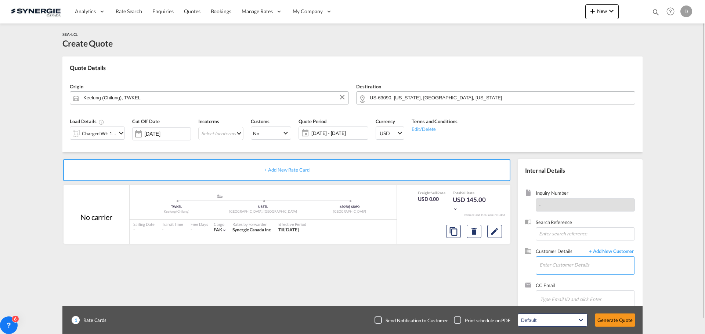
click at [557, 265] on input "Enter Customer Details" at bounding box center [586, 265] width 95 height 17
paste input "[PERSON_NAME][EMAIL_ADDRESS][PERSON_NAME][DOMAIN_NAME]"
click at [572, 246] on div "Guilliot Desruisseaux guilliot.desruisseaux@acuityinc.com" at bounding box center [609, 247] width 140 height 20
type input "Acuity, [PERSON_NAME], [PERSON_NAME][EMAIL_ADDRESS][PERSON_NAME][DOMAIN_NAME]"
click at [227, 133] on md-select "Select Incoterms FOB - export Free on Board FOB - import Free on Board CIF - ex…" at bounding box center [220, 133] width 45 height 13
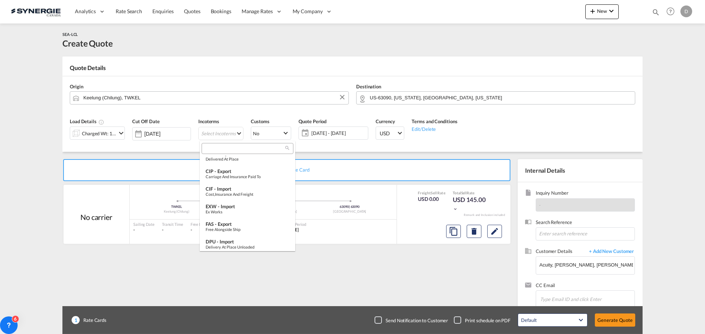
scroll to position [73, 0]
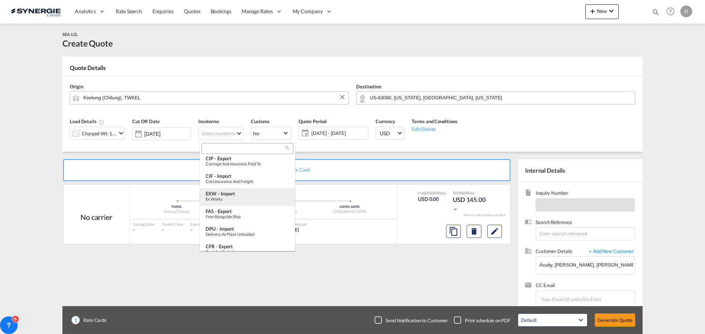
click at [249, 193] on div "EXW - import" at bounding box center [248, 194] width 84 height 6
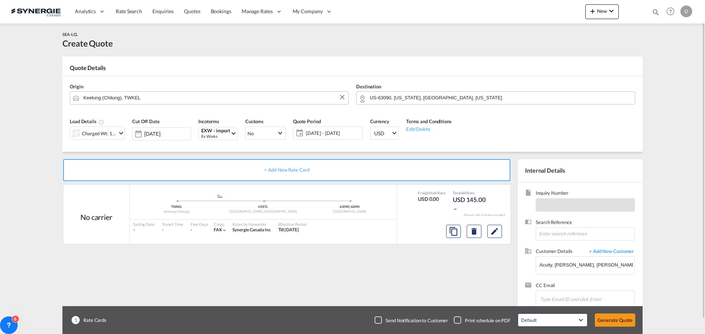
click at [120, 131] on md-icon "icon-chevron-down" at bounding box center [121, 133] width 9 height 9
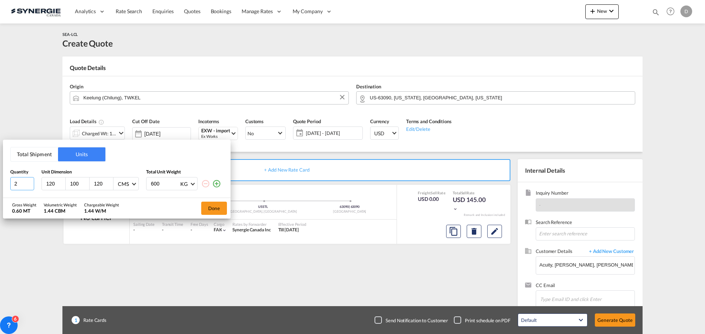
click at [30, 182] on input "2" at bounding box center [22, 183] width 24 height 13
click at [30, 182] on input "3" at bounding box center [22, 183] width 24 height 13
click at [30, 182] on input "4" at bounding box center [22, 183] width 24 height 13
type input "5"
click at [30, 182] on input "5" at bounding box center [22, 183] width 24 height 13
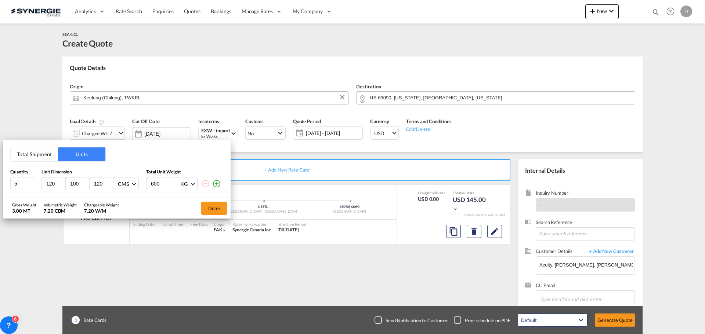
click at [75, 184] on input "100" at bounding box center [79, 184] width 20 height 7
type input "104"
type input "162"
click at [163, 186] on input "600" at bounding box center [164, 184] width 29 height 12
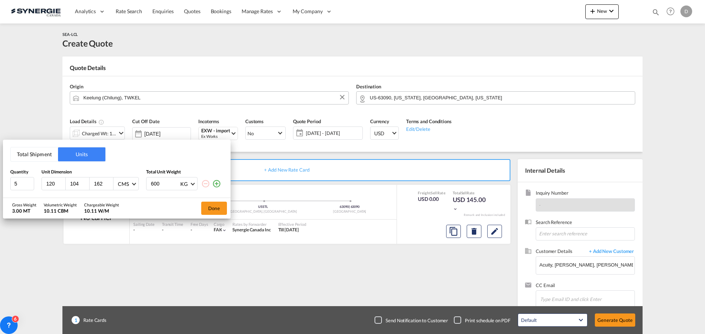
drag, startPoint x: 163, startPoint y: 186, endPoint x: 150, endPoint y: 183, distance: 13.5
click at [150, 183] on div "600 KG KG LB" at bounding box center [171, 183] width 51 height 13
type input "285.17"
click at [218, 184] on md-icon "icon-plus-circle-outline" at bounding box center [216, 184] width 9 height 9
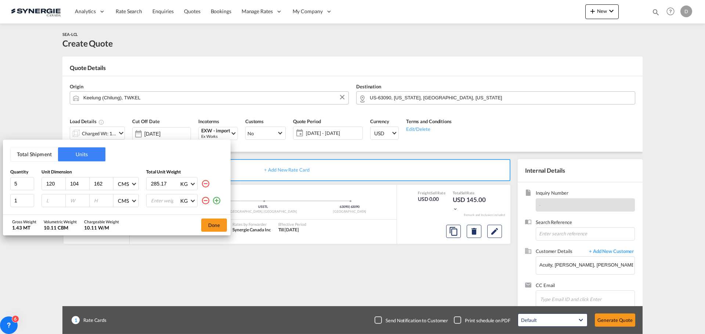
click at [51, 198] on input "number" at bounding box center [56, 201] width 20 height 7
type input "120"
type input "104"
type input "102"
type input "285.17"
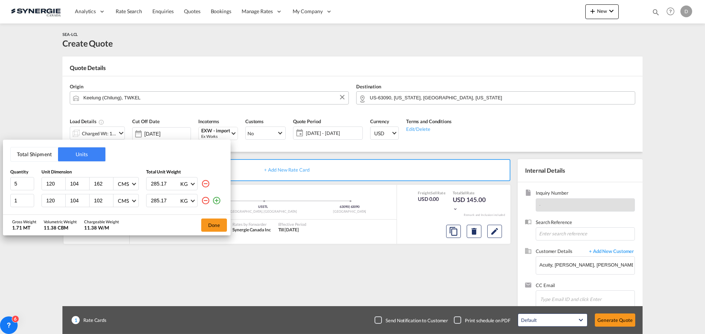
click at [217, 203] on md-icon "icon-plus-circle-outline" at bounding box center [216, 200] width 9 height 9
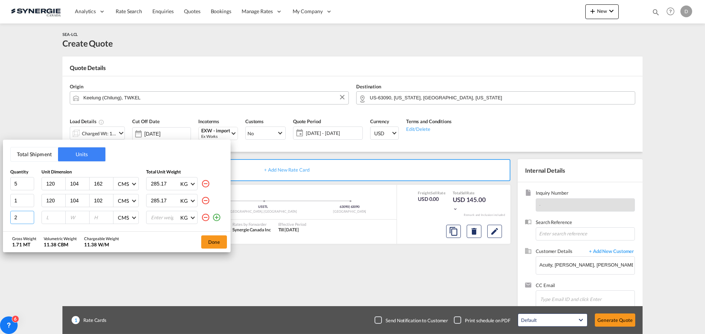
click at [29, 215] on input "2" at bounding box center [22, 217] width 24 height 13
click at [29, 215] on input "3" at bounding box center [22, 217] width 24 height 13
click at [29, 215] on input "4" at bounding box center [22, 217] width 24 height 13
click at [29, 215] on input "5" at bounding box center [22, 217] width 24 height 13
type input "6"
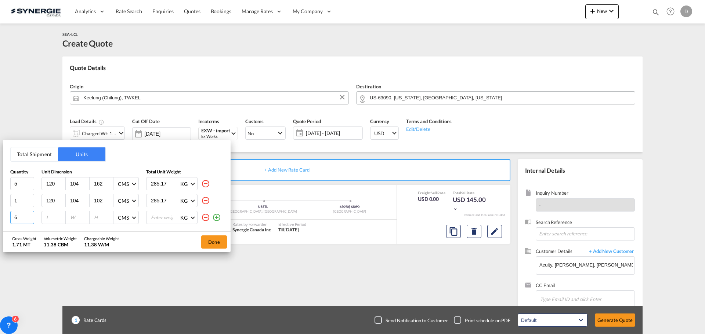
click at [29, 215] on input "6" at bounding box center [22, 217] width 24 height 13
click at [52, 219] on input "number" at bounding box center [56, 217] width 20 height 7
type input "120"
type input "100"
type input "158"
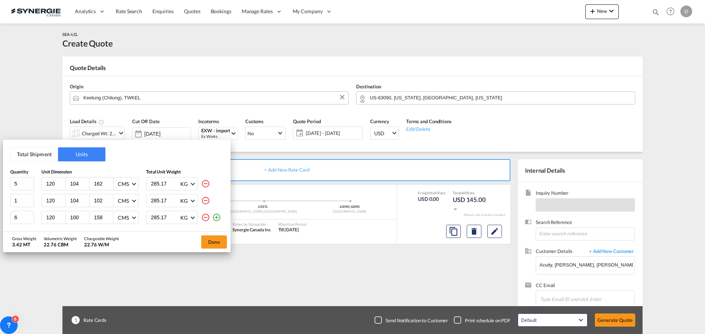
type input "285.17"
click at [217, 220] on md-icon "icon-plus-circle-outline" at bounding box center [216, 217] width 9 height 9
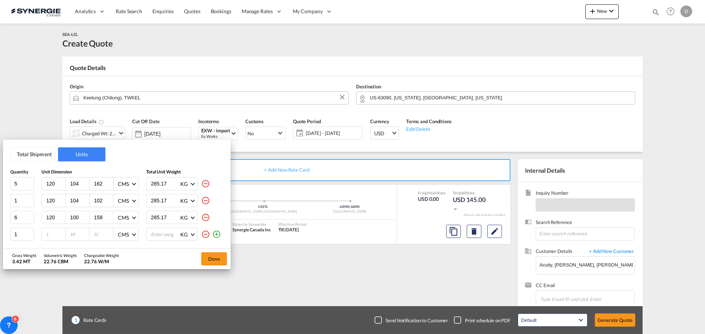
click at [50, 234] on input "number" at bounding box center [56, 234] width 20 height 7
type input "126"
type input "110"
type input "150"
type input "285.17"
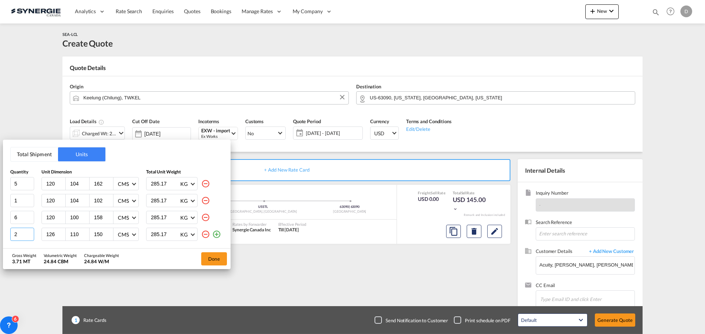
click at [30, 231] on input "2" at bounding box center [22, 234] width 24 height 13
click at [30, 231] on input "3" at bounding box center [22, 234] width 24 height 13
click at [30, 231] on input "4" at bounding box center [22, 234] width 24 height 13
type input "3"
click at [29, 236] on input "3" at bounding box center [22, 234] width 24 height 13
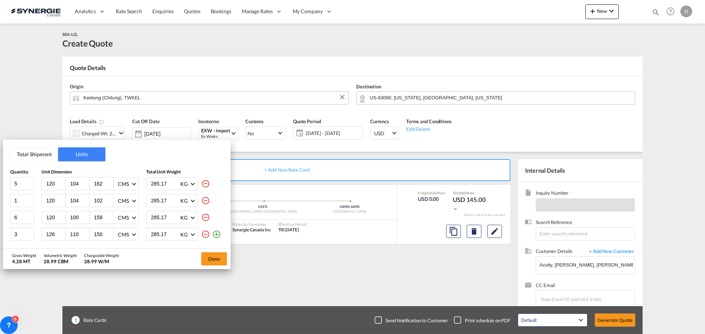
click at [216, 235] on md-icon "icon-plus-circle-outline" at bounding box center [216, 234] width 9 height 9
type input "2"
click at [31, 234] on input "2" at bounding box center [22, 235] width 24 height 13
click at [50, 236] on input "number" at bounding box center [56, 236] width 20 height 7
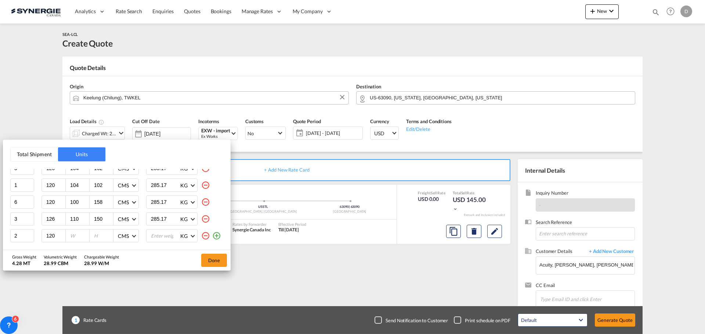
type input "120"
type input "100"
type input "177"
type input "285.17"
click at [212, 237] on md-icon "icon-plus-circle-outline" at bounding box center [216, 236] width 9 height 9
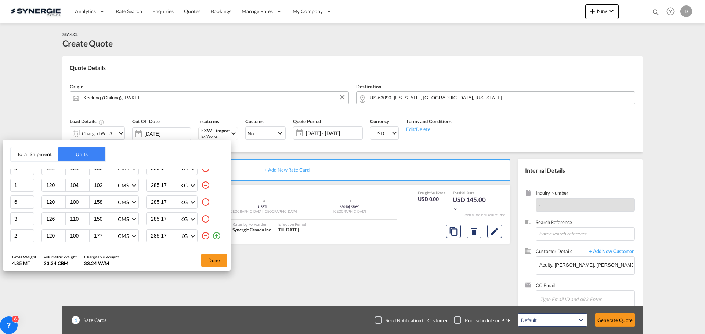
scroll to position [32, 0]
click at [47, 235] on input "number" at bounding box center [56, 236] width 20 height 7
type input "120"
type input "100"
type input "125"
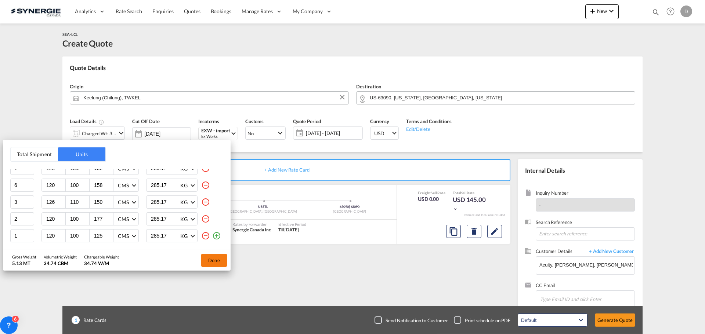
type input "285.17"
click at [203, 264] on button "Done" at bounding box center [214, 260] width 26 height 13
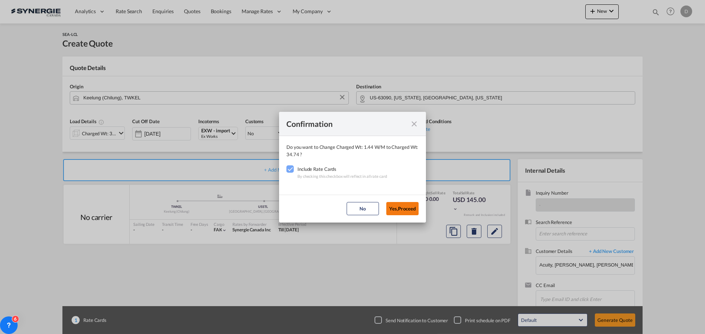
click at [408, 209] on button "Yes,Proceed" at bounding box center [402, 208] width 32 height 13
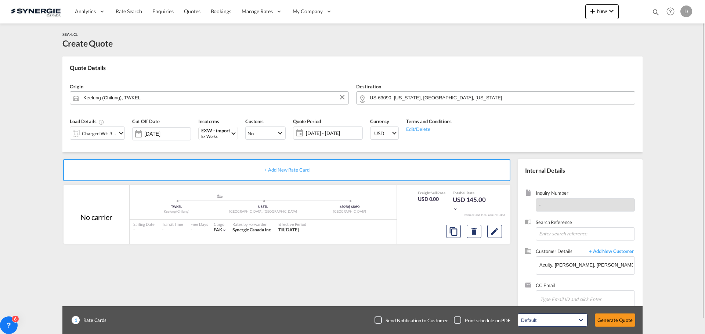
click at [325, 130] on span "[DATE] - [DATE]" at bounding box center [333, 133] width 55 height 7
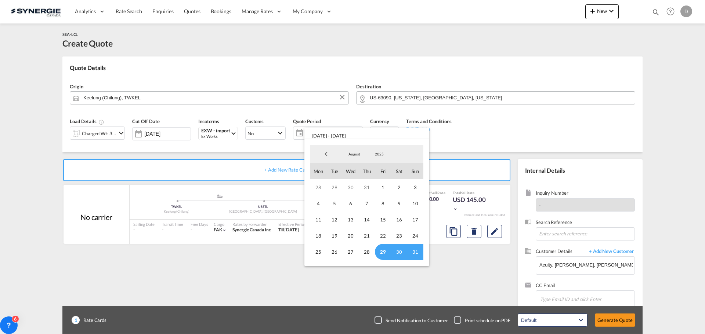
click at [384, 253] on span "29" at bounding box center [383, 252] width 16 height 16
click at [351, 153] on span "August" at bounding box center [354, 154] width 23 height 5
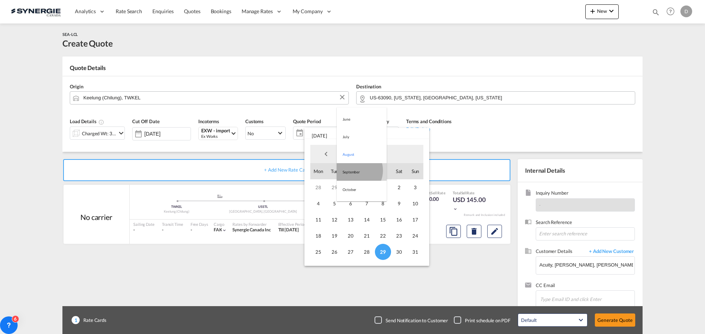
click at [354, 171] on md-option "September" at bounding box center [362, 172] width 50 height 18
click at [417, 203] on span "14" at bounding box center [415, 204] width 16 height 16
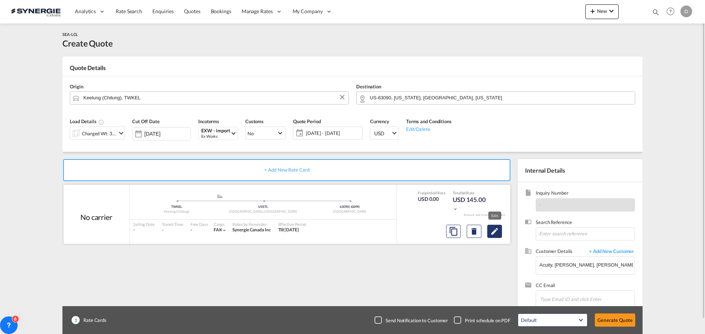
click at [498, 231] on md-icon "Edit" at bounding box center [494, 231] width 9 height 9
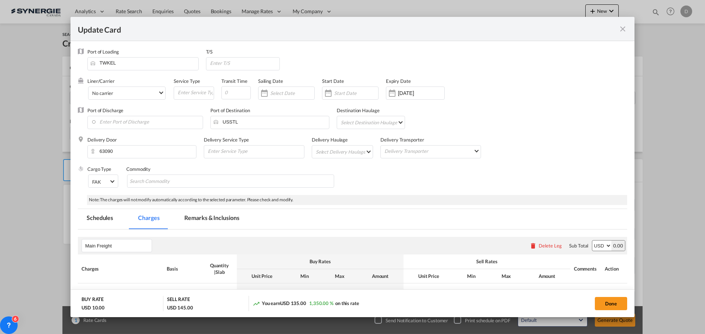
select select "per_w/m"
select select "flat"
select select "per_hbl"
select select "per_w/m"
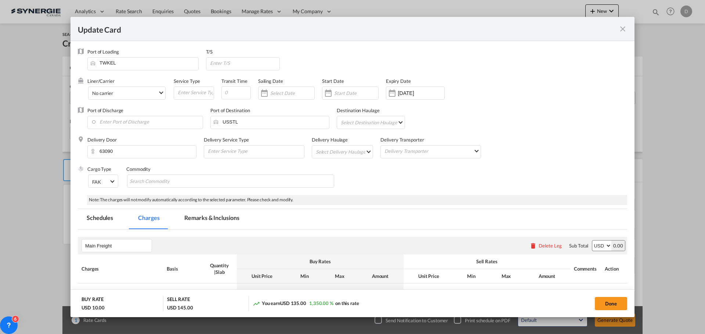
select select "per_bl"
select select "flat"
select select "per_bl"
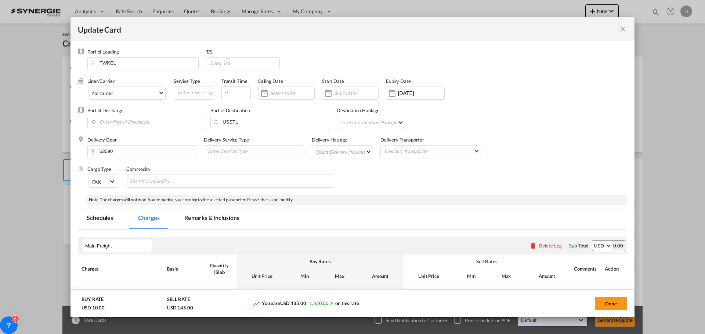
select select "per_bl"
select select "per_shipment"
click at [232, 91] on input "Update CardPort of ..." at bounding box center [235, 92] width 29 height 13
type input "40"
click at [331, 95] on div "Update CardPort of ..." at bounding box center [328, 93] width 12 height 15
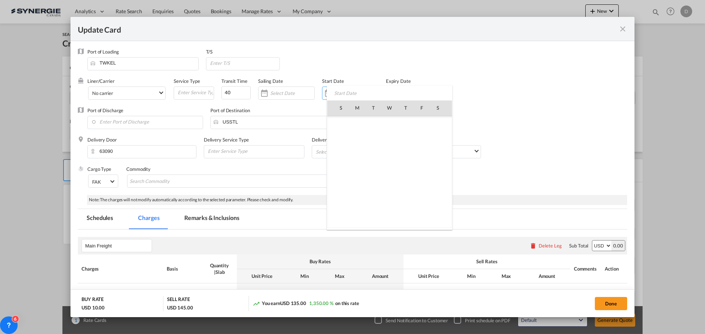
scroll to position [169969, 0]
drag, startPoint x: 420, startPoint y: 186, endPoint x: 413, endPoint y: 147, distance: 39.1
click at [420, 185] on span "29" at bounding box center [421, 188] width 15 height 15
type input "[DATE]"
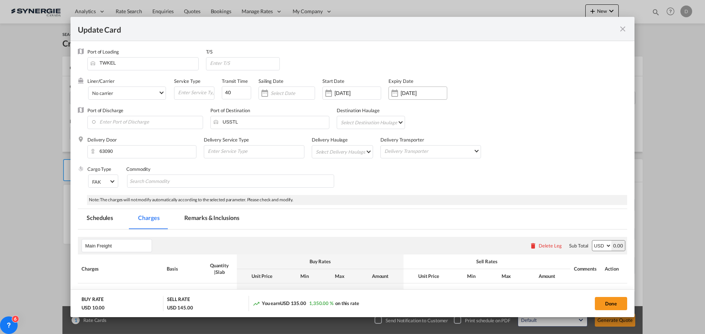
click at [395, 93] on div "Update CardPort of ..." at bounding box center [395, 93] width 12 height 15
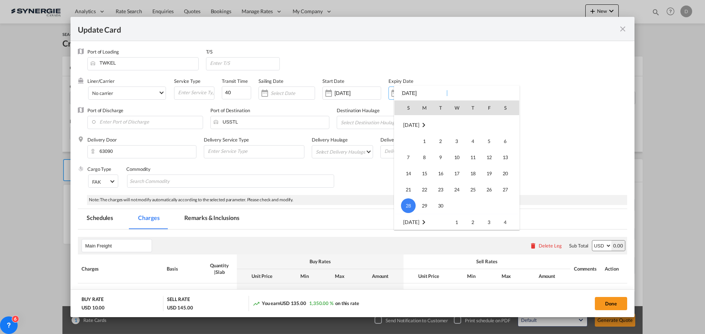
scroll to position [97, 0]
click at [409, 174] on span "14" at bounding box center [408, 172] width 15 height 15
type input "[DATE]"
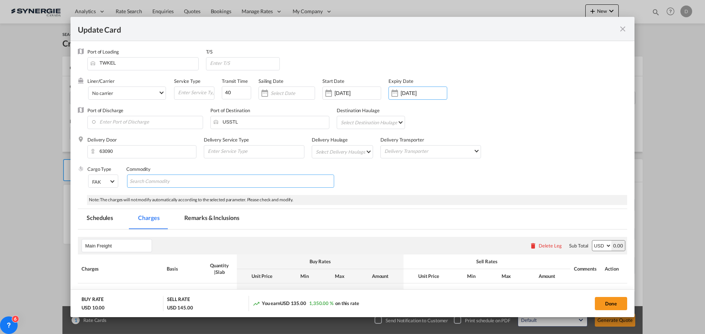
click at [196, 175] on md-chips-wrap "Chips container with autocompletion. Enter the text area, type text to search, …" at bounding box center [230, 181] width 207 height 13
type input "General Cargo"
click at [386, 173] on div "Cargo Type FAK FAK GCR GDSM General Cargo Hazardous Cargo Ambient Foodstuff Chi…" at bounding box center [357, 180] width 540 height 29
click at [362, 150] on md-select "Select Delivery Haulage rail road barge truck unspecified not available" at bounding box center [344, 152] width 58 height 12
click at [334, 171] on md-option "road" at bounding box center [342, 170] width 69 height 18
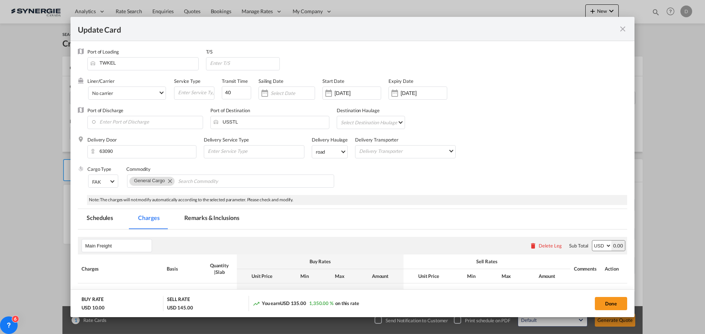
click at [403, 171] on div "Cargo Type FAK FAK GCR GDSM General Cargo Hazardous Cargo Ambient Foodstuff Chi…" at bounding box center [357, 180] width 540 height 29
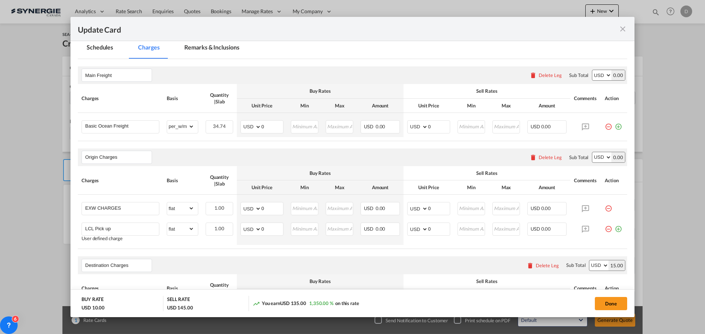
scroll to position [184, 0]
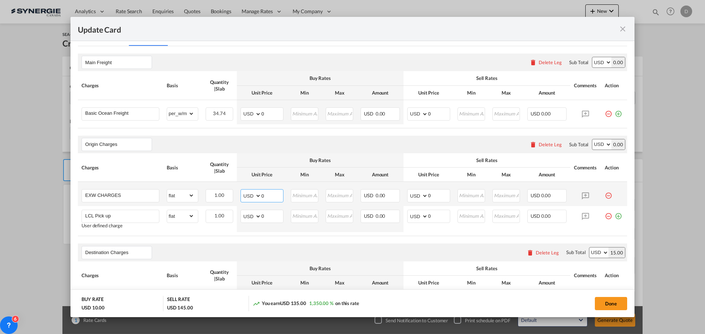
drag, startPoint x: 260, startPoint y: 195, endPoint x: 278, endPoint y: 198, distance: 17.4
click at [278, 198] on input "0" at bounding box center [272, 195] width 22 height 11
type input "48"
drag, startPoint x: 278, startPoint y: 198, endPoint x: 252, endPoint y: 198, distance: 25.3
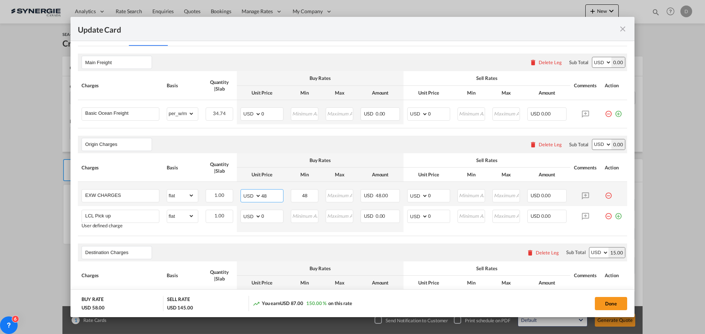
click at [252, 198] on md-input-container "AED AFN ALL AMD ANG AOA ARS AUD AWG AZN BAM BBD BDT BGN BHD BIF BMD BND BOB BRL…" at bounding box center [261, 195] width 43 height 13
click at [304, 198] on input "48" at bounding box center [305, 195] width 26 height 11
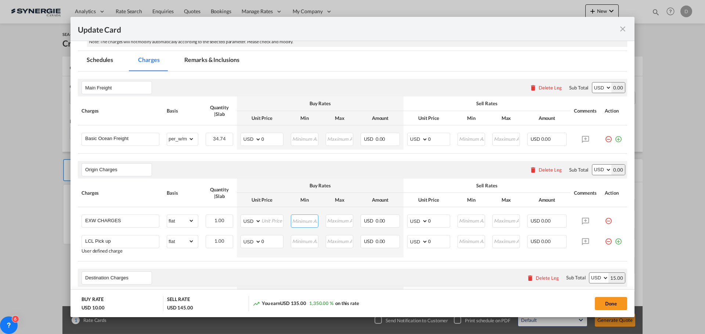
scroll to position [147, 0]
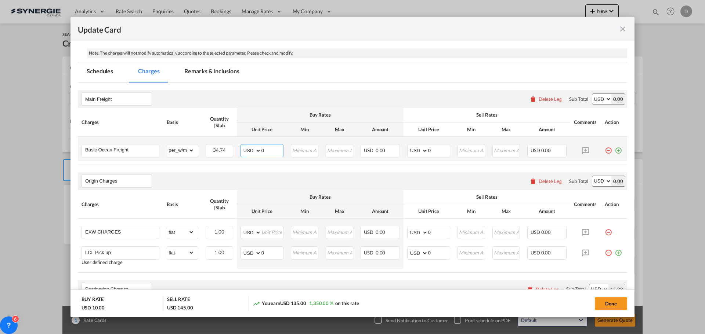
drag, startPoint x: 260, startPoint y: 151, endPoint x: 268, endPoint y: 151, distance: 7.7
click at [268, 151] on input "0" at bounding box center [272, 150] width 22 height 11
type input "48"
type input "65"
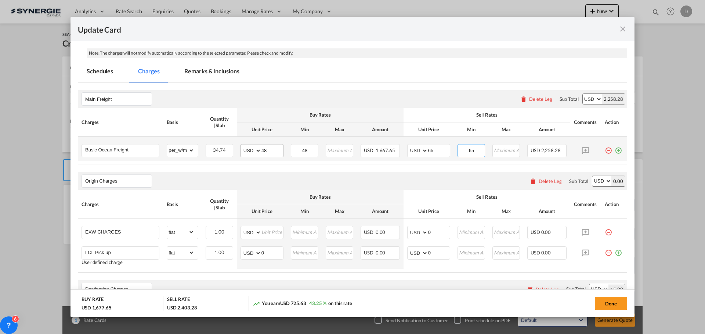
type input "65"
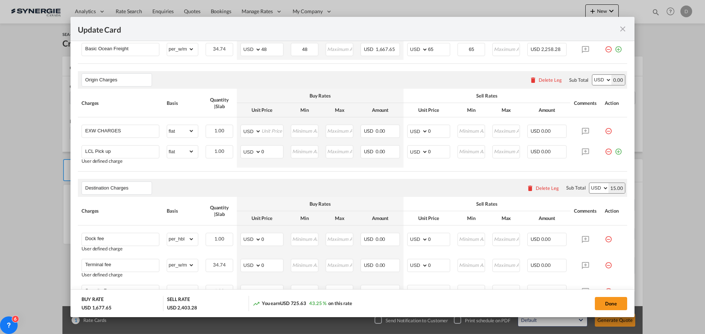
scroll to position [257, 0]
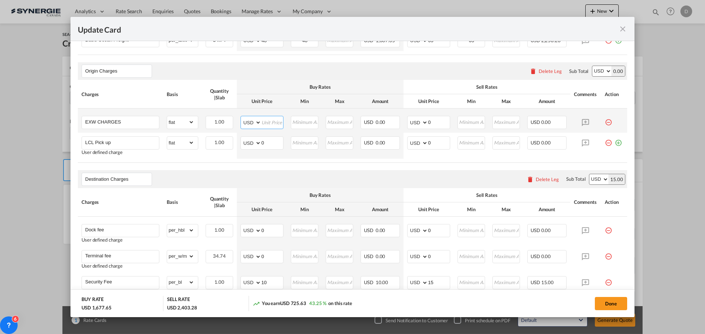
click at [272, 122] on input "Update CardPort of ..." at bounding box center [272, 121] width 22 height 11
type input "915"
type input "1000"
drag, startPoint x: 261, startPoint y: 144, endPoint x: 265, endPoint y: 144, distance: 4.8
click at [265, 144] on input "0" at bounding box center [272, 142] width 22 height 11
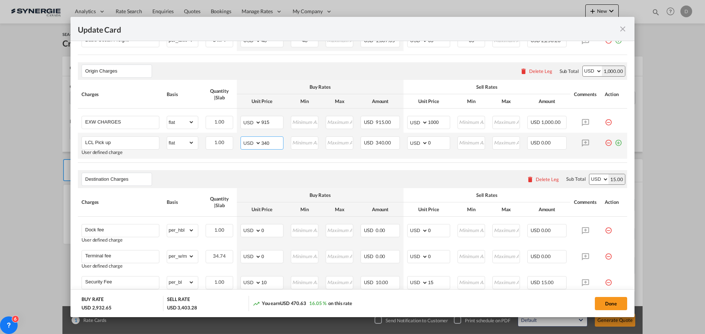
type input "340"
type input "400"
click at [283, 159] on td "AED AFN ALL AMD ANG AOA ARS AUD AWG AZN BAM BBD BDT BGN BHD BIF BMD BND BOB BRL…" at bounding box center [262, 146] width 50 height 26
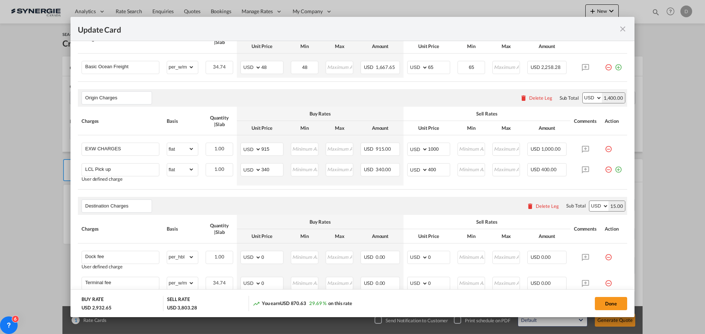
scroll to position [220, 0]
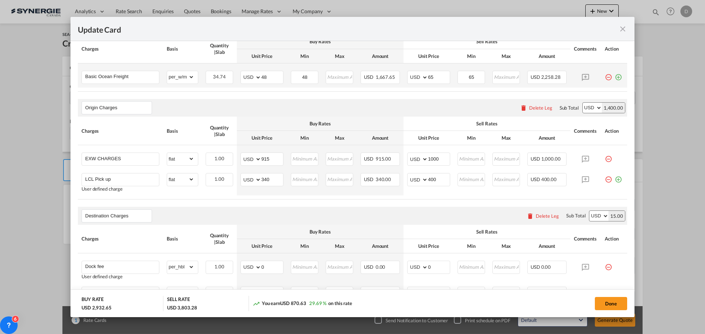
click at [615, 78] on md-icon "icon-plus-circle-outline green-400-fg" at bounding box center [618, 74] width 7 height 7
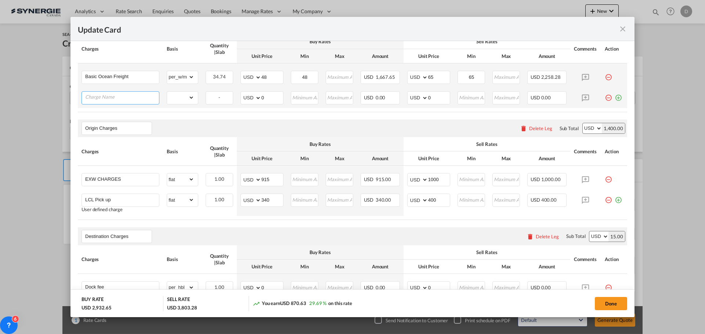
click at [124, 98] on input "Charge Name" at bounding box center [122, 97] width 74 height 11
paste input "Inland Charge"
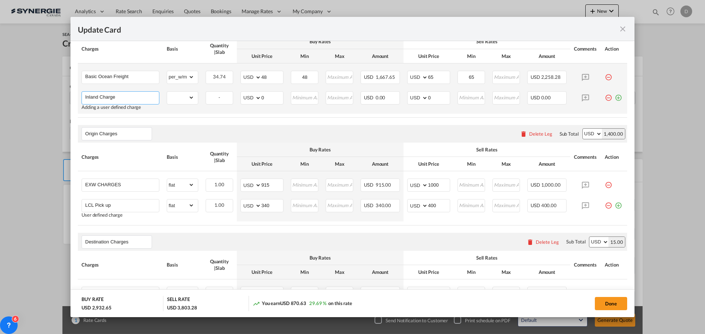
click at [118, 96] on input "Inland Charge" at bounding box center [122, 97] width 74 height 11
paste input "LAX to St. Louis,MO"
type input "Inland Charge LAX to St. Louis,MO"
click at [188, 97] on select "gross_weight volumetric_weight per_shipment per_bl per_km per_hawb per_kg flat …" at bounding box center [180, 98] width 27 height 12
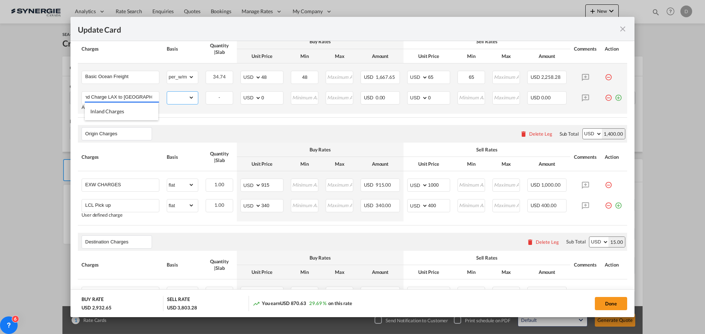
scroll to position [0, 0]
click at [167, 92] on select "gross_weight volumetric_weight per_shipment per_bl per_km per_hawb per_kg flat …" at bounding box center [180, 98] width 27 height 12
click at [189, 97] on select "gross_weight volumetric_weight per_shipment per_bl per_km per_hawb per_kg flat …" at bounding box center [180, 98] width 27 height 12
select select "per_w/m"
click at [167, 92] on select "gross_weight volumetric_weight per_shipment per_bl per_km per_hawb per_kg flat …" at bounding box center [180, 98] width 27 height 12
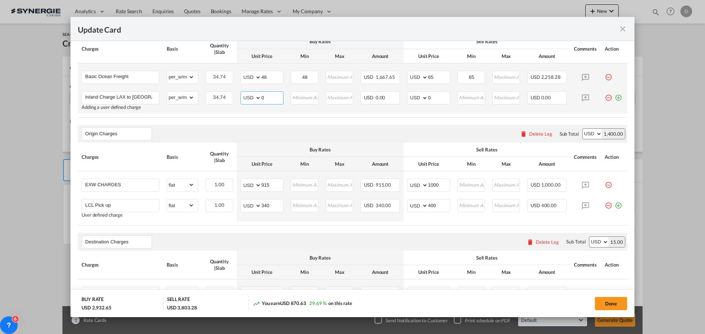
click at [263, 96] on input "0" at bounding box center [272, 97] width 22 height 11
type input "75"
type input "90"
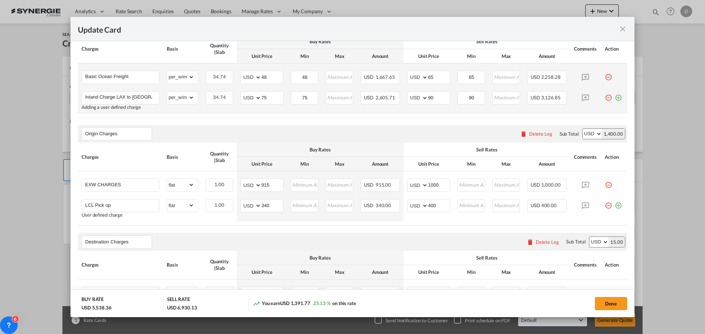
click at [342, 112] on td "Maximum must be greater than Minimum Invalid Input" at bounding box center [339, 101] width 35 height 26
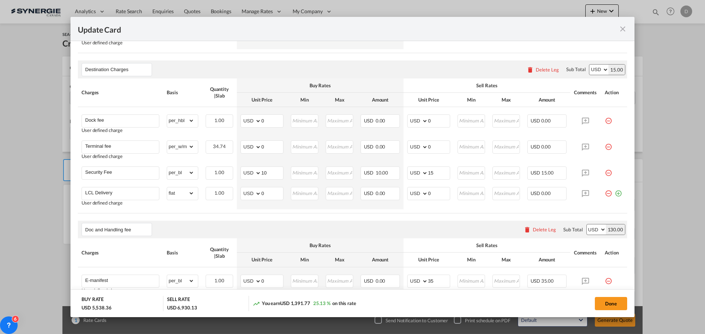
scroll to position [404, 0]
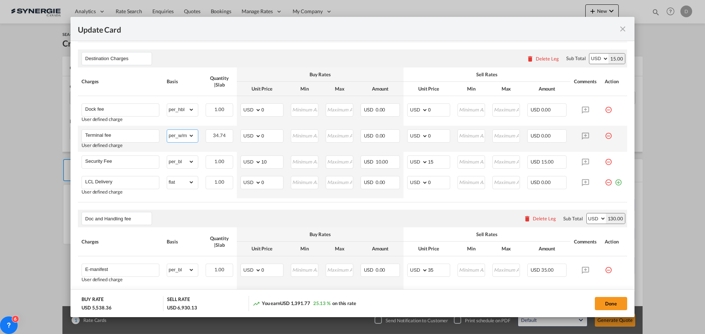
click at [189, 135] on select "gross_weight volumetric_weight per_shipment per_bl per_km per_hawb per_kg flat …" at bounding box center [180, 136] width 27 height 12
select select "per_shipment"
click at [167, 130] on select "gross_weight volumetric_weight per_shipment per_bl per_km per_hawb per_kg flat …" at bounding box center [180, 136] width 27 height 12
drag, startPoint x: 261, startPoint y: 135, endPoint x: 270, endPoint y: 137, distance: 9.7
click at [270, 137] on input "0" at bounding box center [272, 135] width 22 height 11
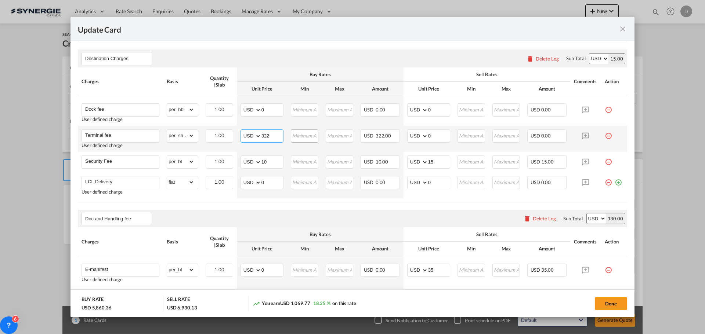
type input "322"
click at [307, 138] on input "Update CardPort of ..." at bounding box center [305, 135] width 26 height 11
type input "322"
drag, startPoint x: 425, startPoint y: 135, endPoint x: 432, endPoint y: 138, distance: 7.3
click at [432, 138] on input "0" at bounding box center [439, 135] width 22 height 11
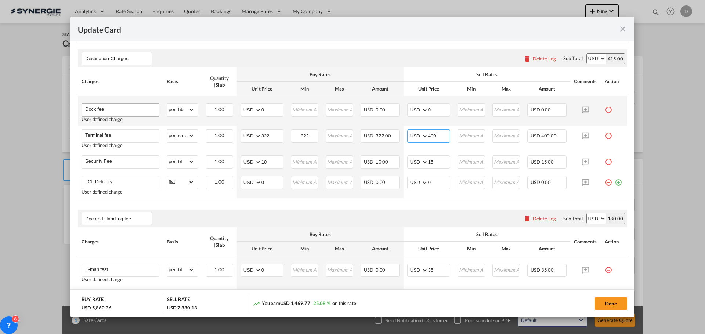
type input "400"
click at [129, 109] on input "Dock fee" at bounding box center [122, 109] width 74 height 11
type input "Dock fee to be invoiced after cargo shipped from the warehouse"
click at [295, 56] on div "Destination Charges Please enter leg name Leg Name Already Exists Delete Leg Su…" at bounding box center [352, 59] width 549 height 18
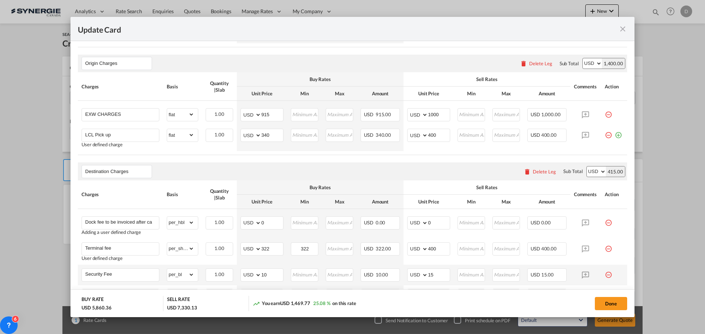
scroll to position [294, 0]
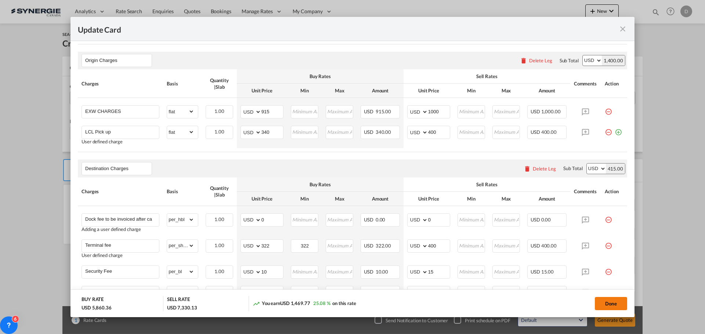
click at [602, 305] on button "Done" at bounding box center [611, 303] width 32 height 13
type input "[DATE]"
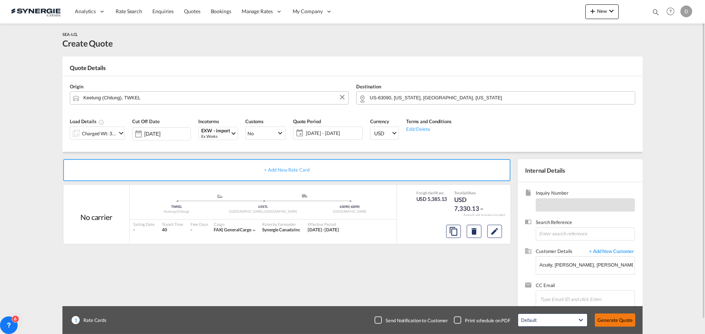
click at [615, 321] on button "Generate Quote" at bounding box center [615, 320] width 40 height 13
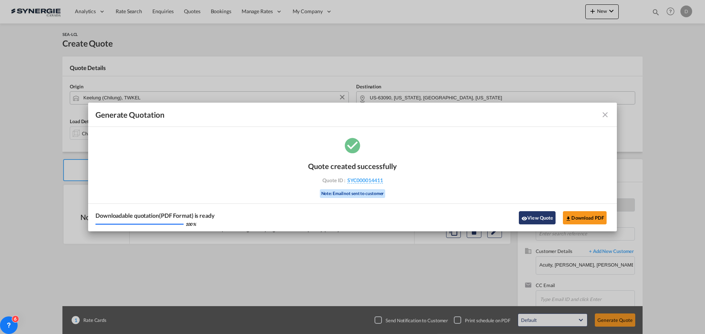
click at [536, 217] on button "View Quote" at bounding box center [537, 217] width 37 height 13
